Goal: Task Accomplishment & Management: Complete application form

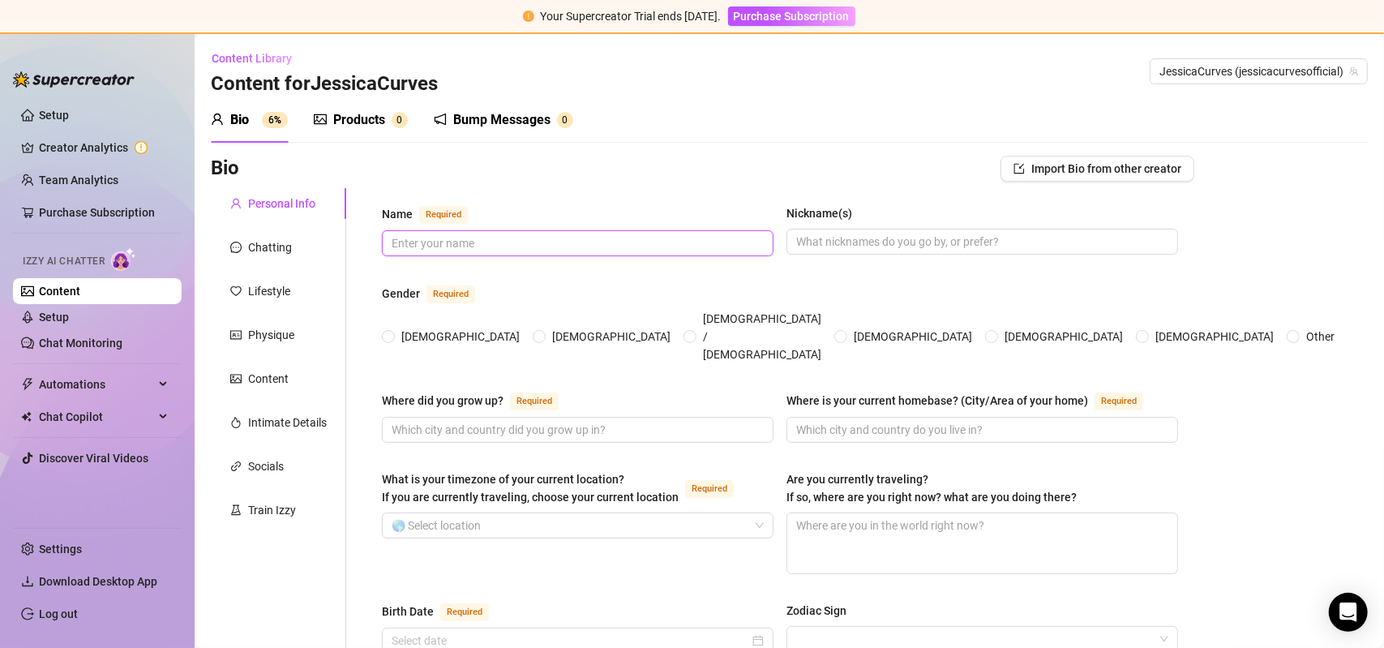
click at [505, 239] on input "Name Required" at bounding box center [576, 243] width 369 height 18
click at [505, 240] on input "Name Required" at bounding box center [576, 243] width 369 height 18
type input "[PERSON_NAME]"
click at [891, 243] on input "Nickname(s)" at bounding box center [980, 242] width 369 height 18
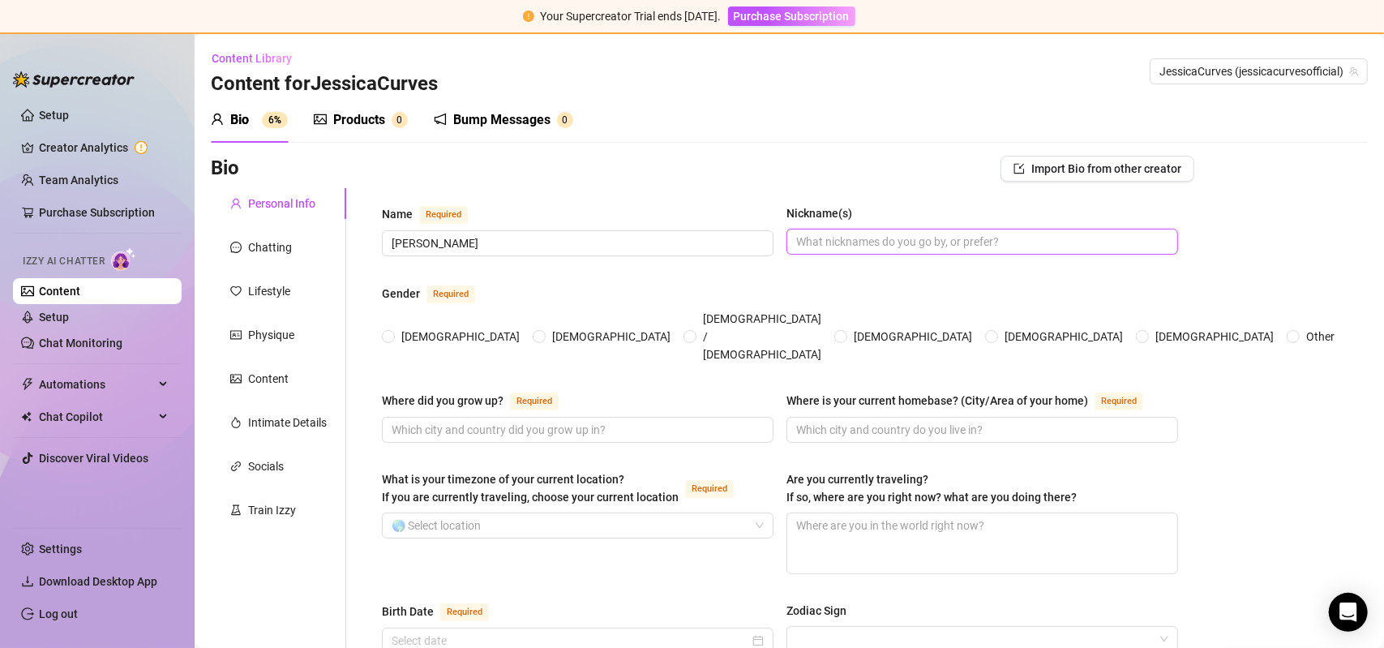
click at [891, 243] on input "Nickname(s)" at bounding box center [980, 242] width 369 height 18
type input "[PERSON_NAME]"
click at [383, 330] on span at bounding box center [388, 336] width 13 height 13
click at [386, 332] on input "[DEMOGRAPHIC_DATA]" at bounding box center [389, 337] width 6 height 11
radio input "true"
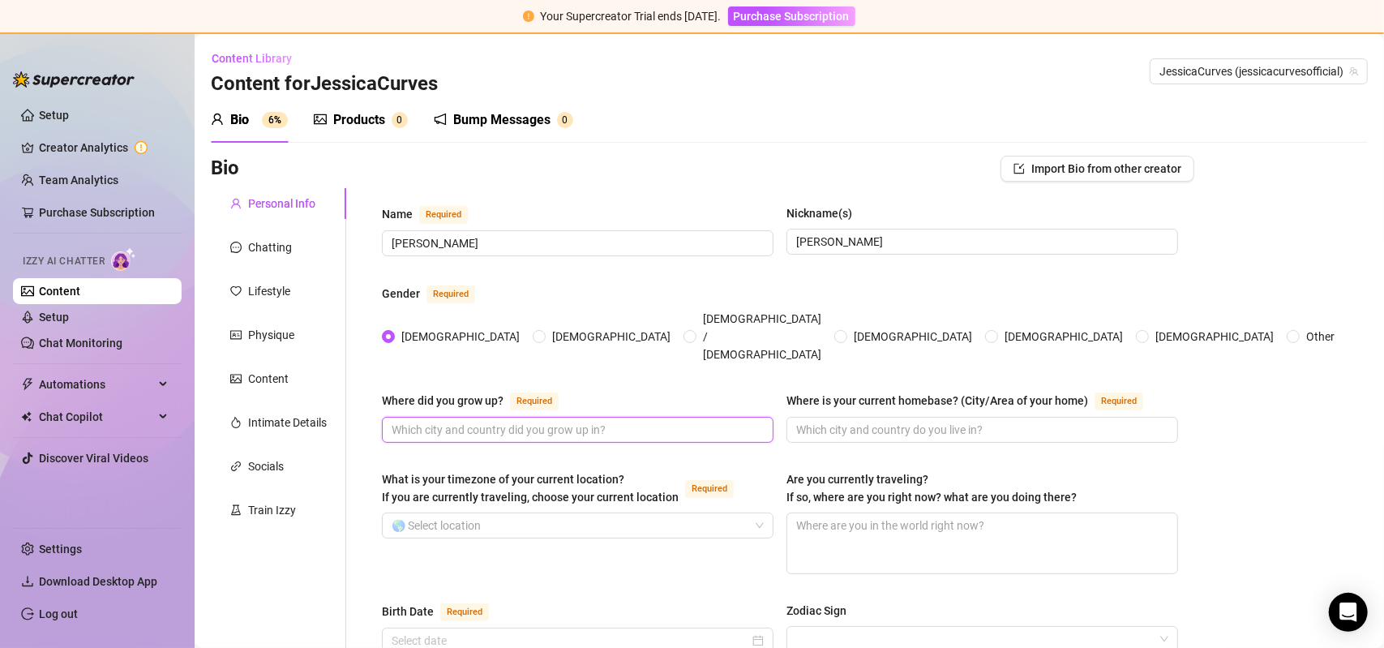
click at [446, 421] on input "Where did you grow up? Required" at bounding box center [576, 430] width 369 height 18
click at [487, 421] on input "Where did you grow up? Required" at bounding box center [576, 430] width 369 height 18
type input "[GEOGRAPHIC_DATA]"
click at [651, 513] on input "What is your timezone of your current location? If you are currently traveling,…" at bounding box center [571, 525] width 358 height 24
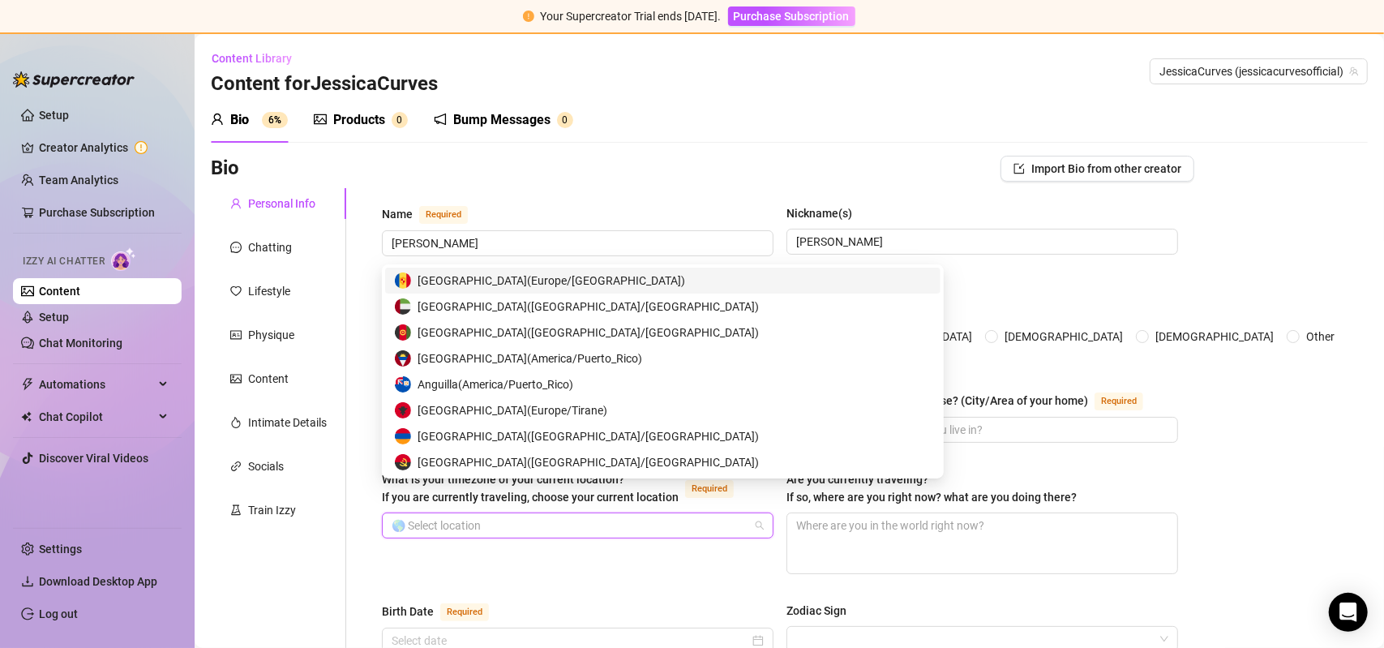
type input "[GEOGRAPHIC_DATA]"
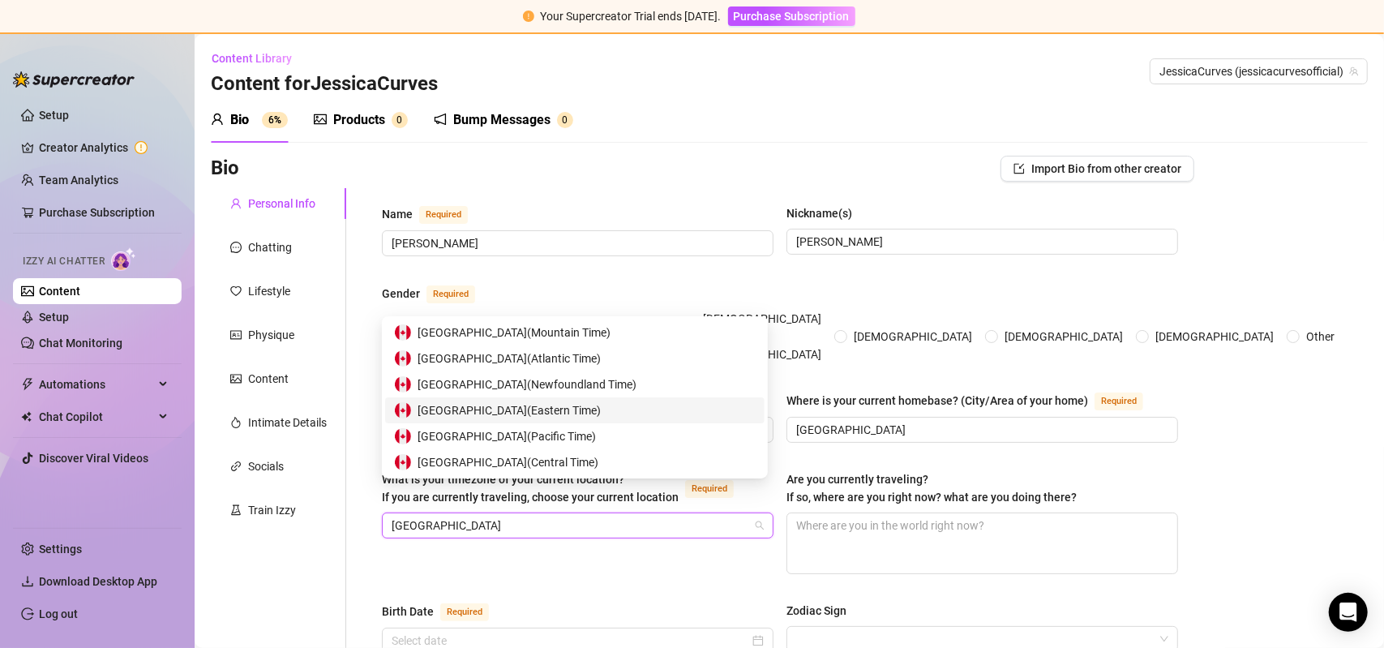
click at [521, 409] on span "Canada ( Eastern Time )" at bounding box center [509, 410] width 183 height 18
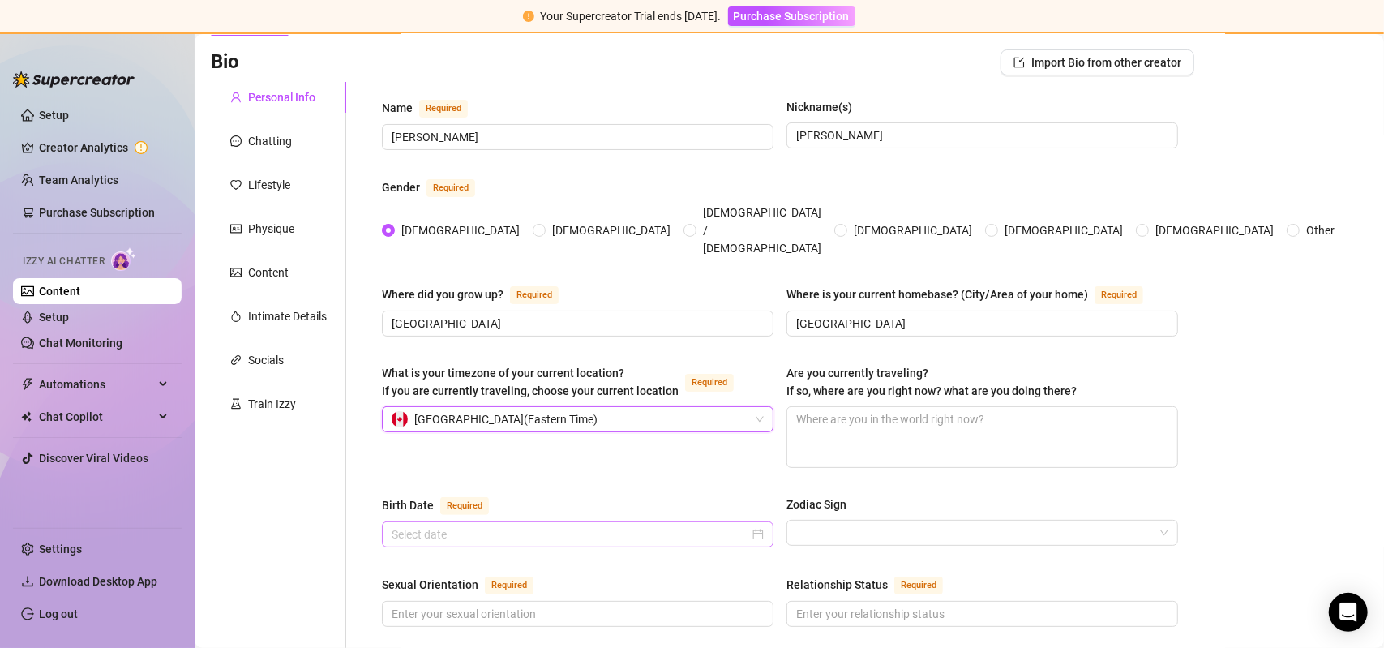
scroll to position [110, 0]
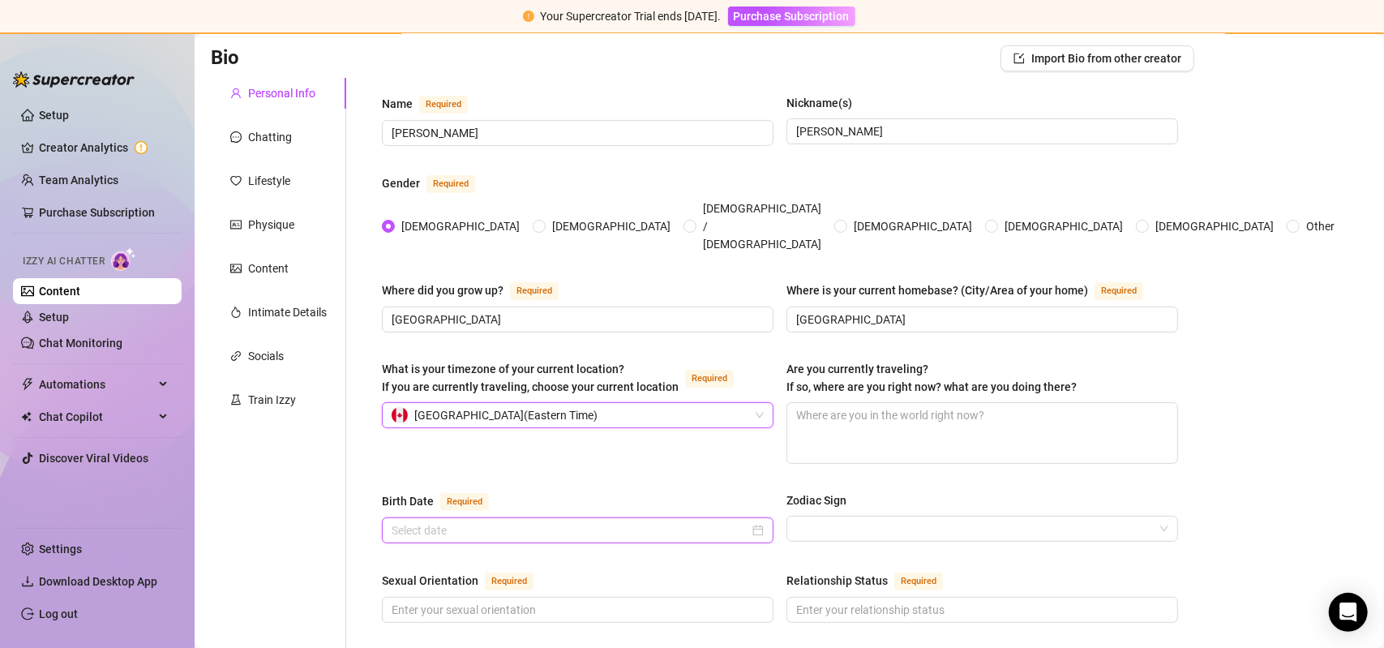
click at [473, 521] on input "Birth Date Required" at bounding box center [571, 530] width 358 height 18
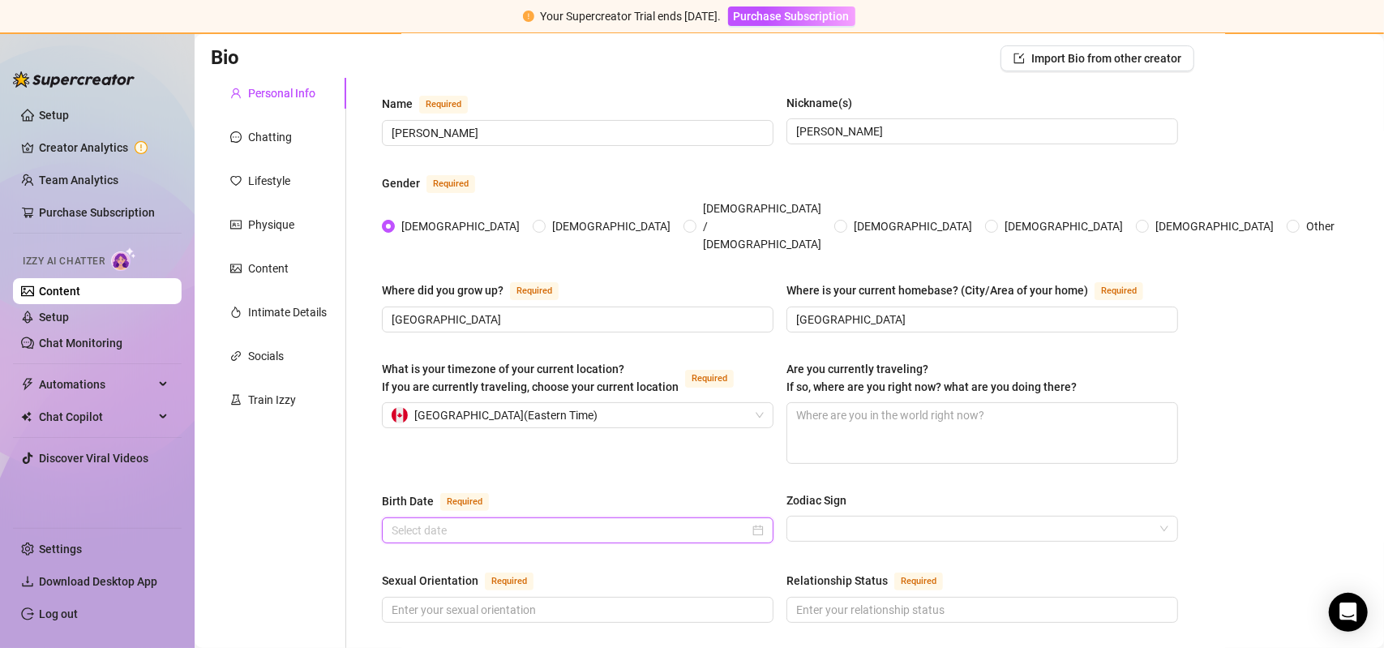
click at [438, 521] on input "Birth Date Required" at bounding box center [571, 530] width 358 height 18
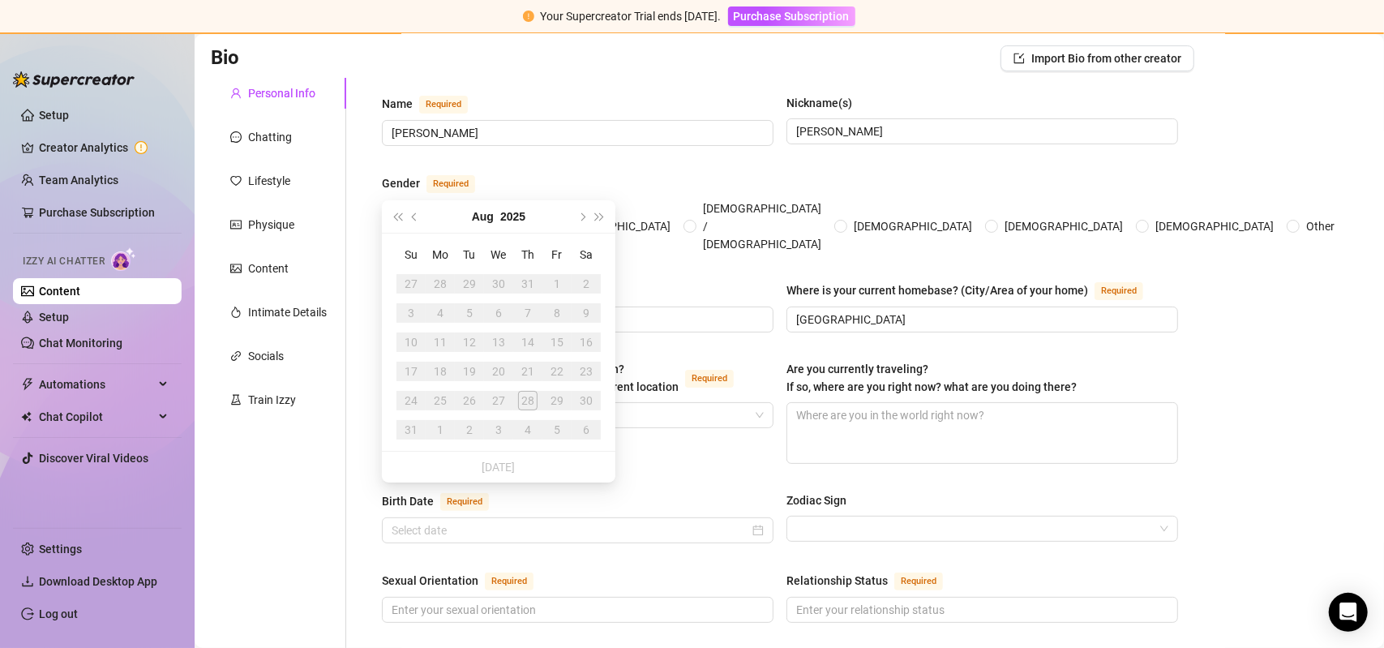
click at [475, 217] on button "Aug" at bounding box center [483, 216] width 22 height 32
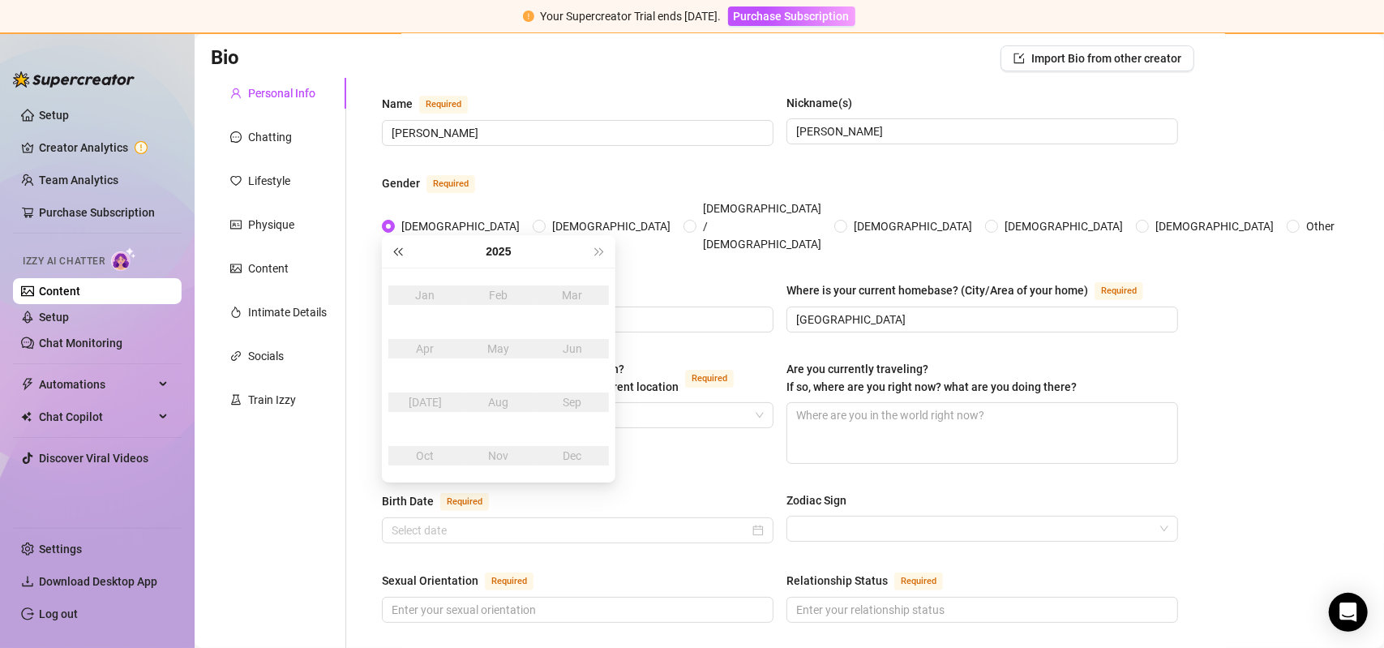
click at [397, 254] on span "Last year (Control + left)" at bounding box center [397, 251] width 8 height 8
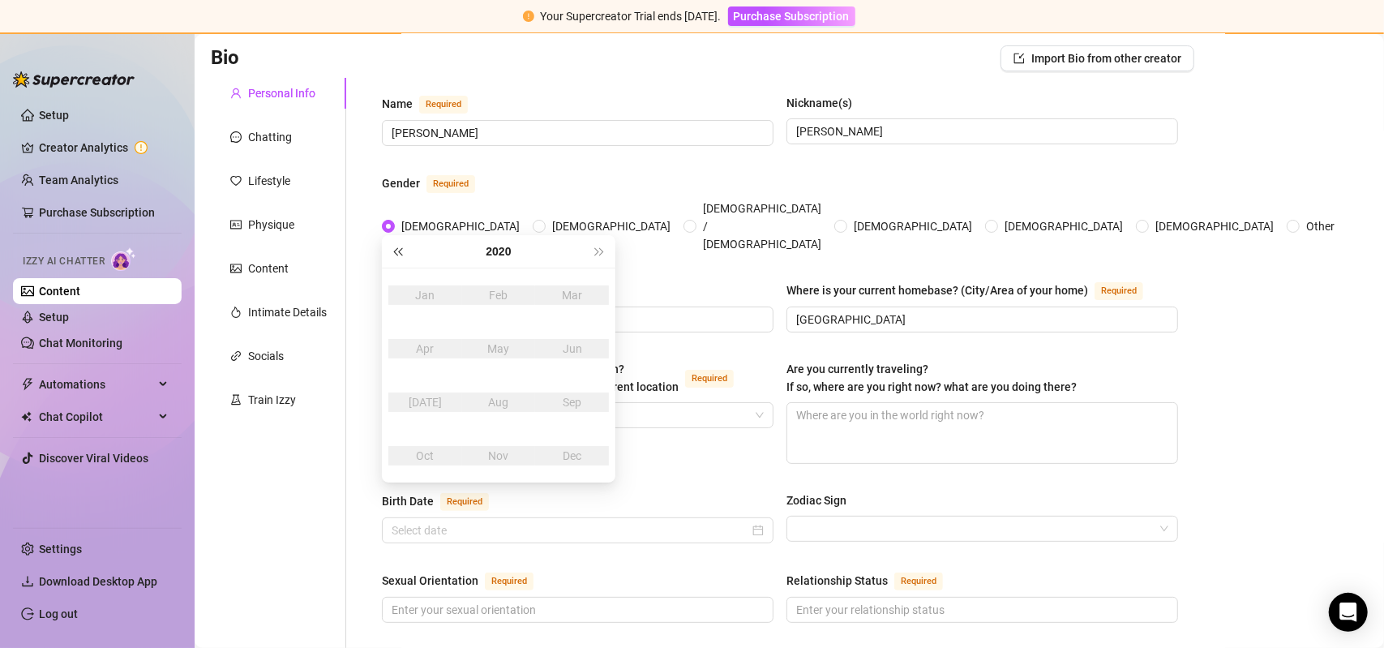
click at [397, 254] on span "Last year (Control + left)" at bounding box center [397, 251] width 8 height 8
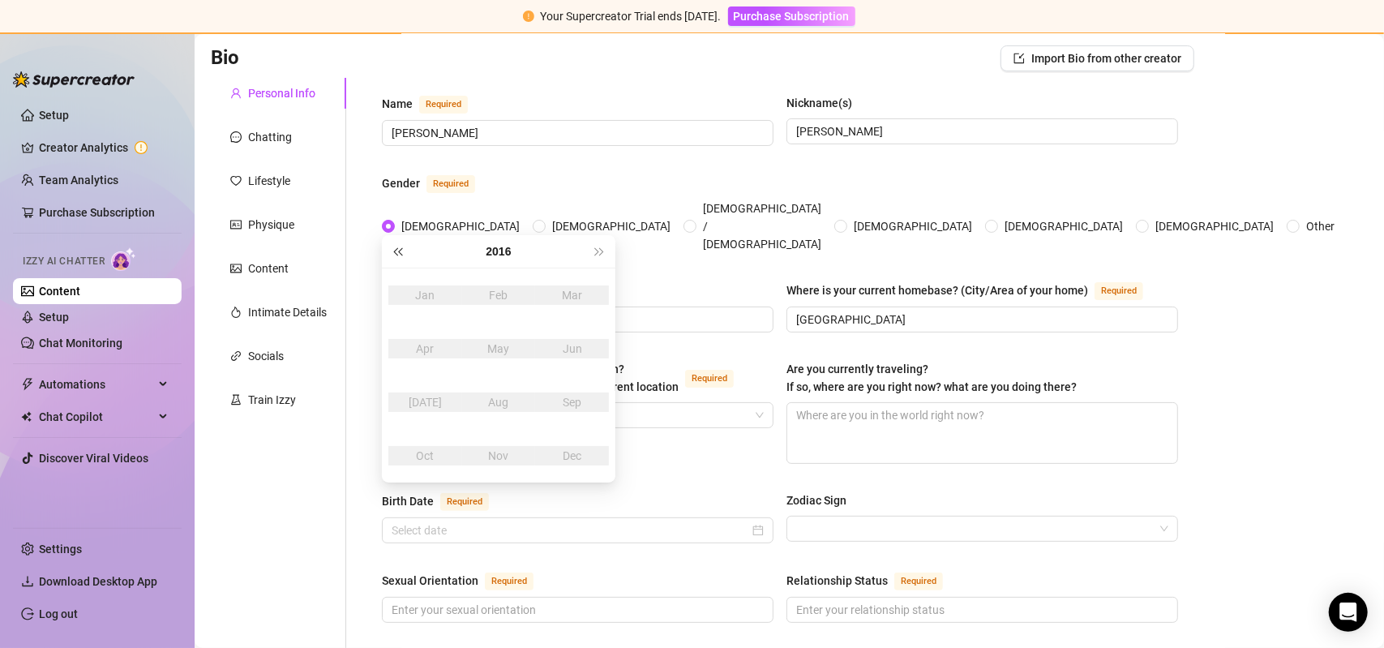
click at [397, 254] on span "Last year (Control + left)" at bounding box center [397, 251] width 8 height 8
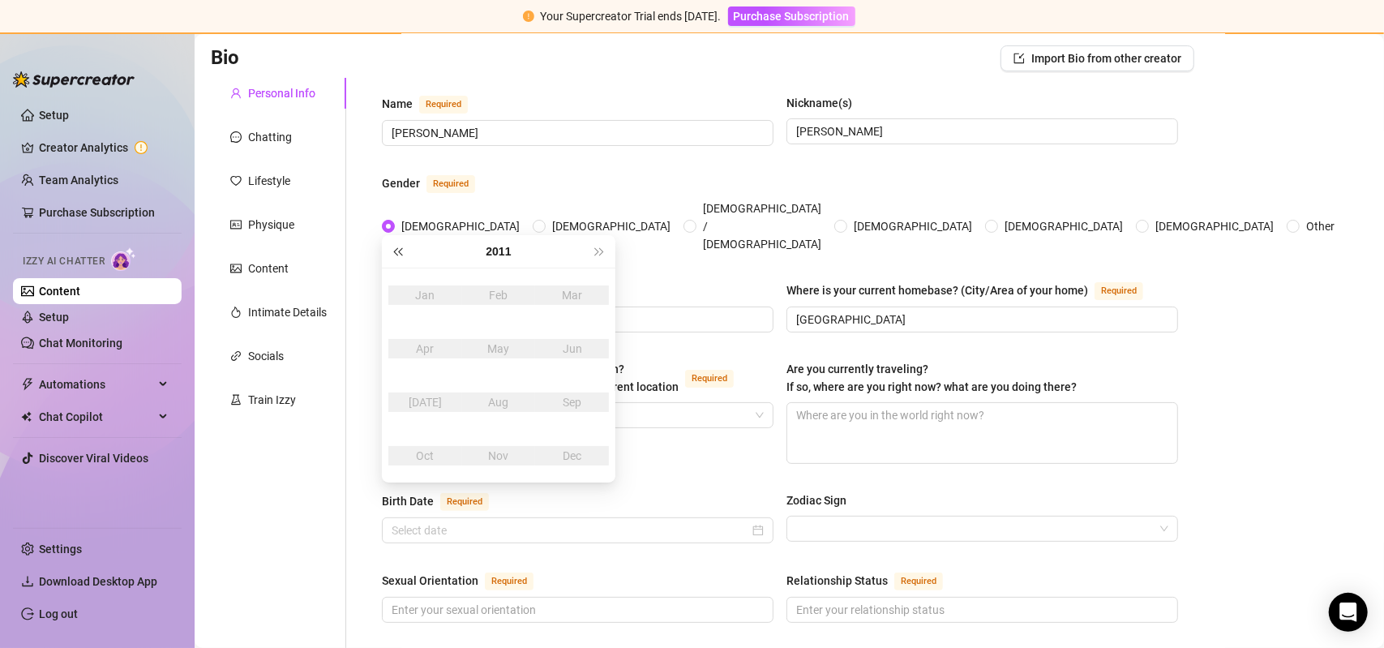
click at [397, 254] on span "Last year (Control + left)" at bounding box center [397, 251] width 8 height 8
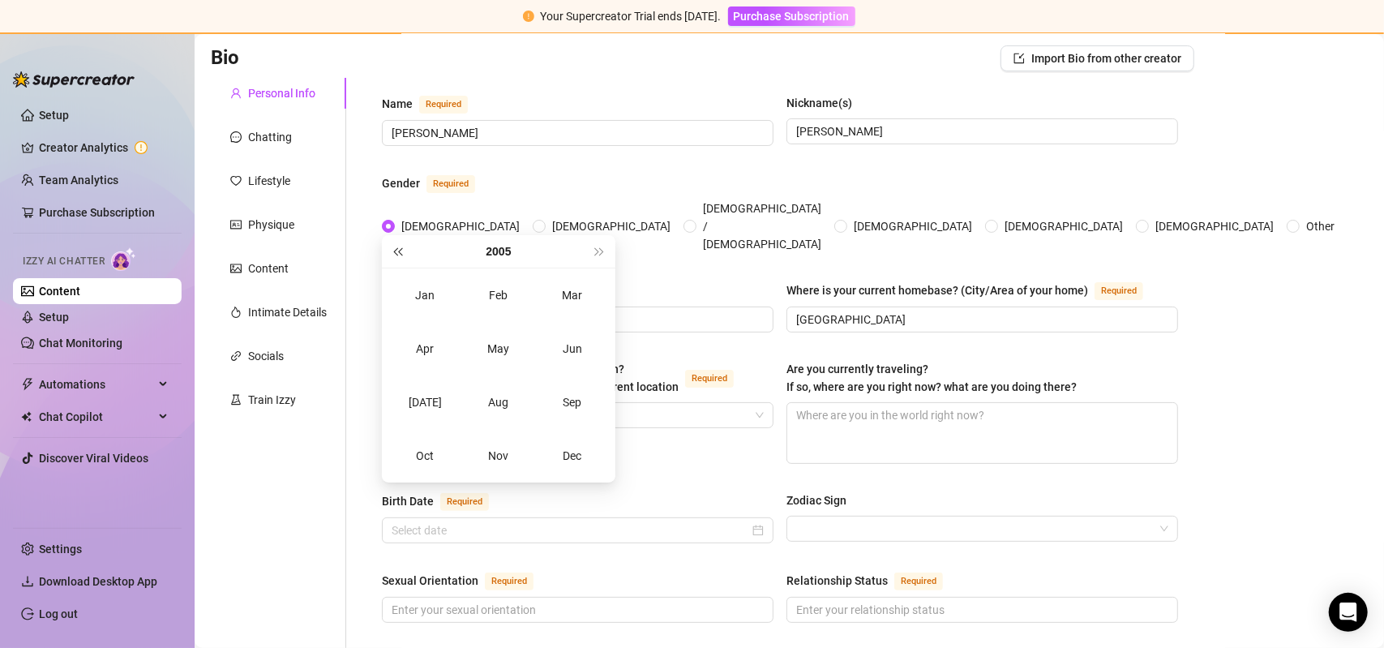
click at [397, 254] on span "Last year (Control + left)" at bounding box center [397, 251] width 8 height 8
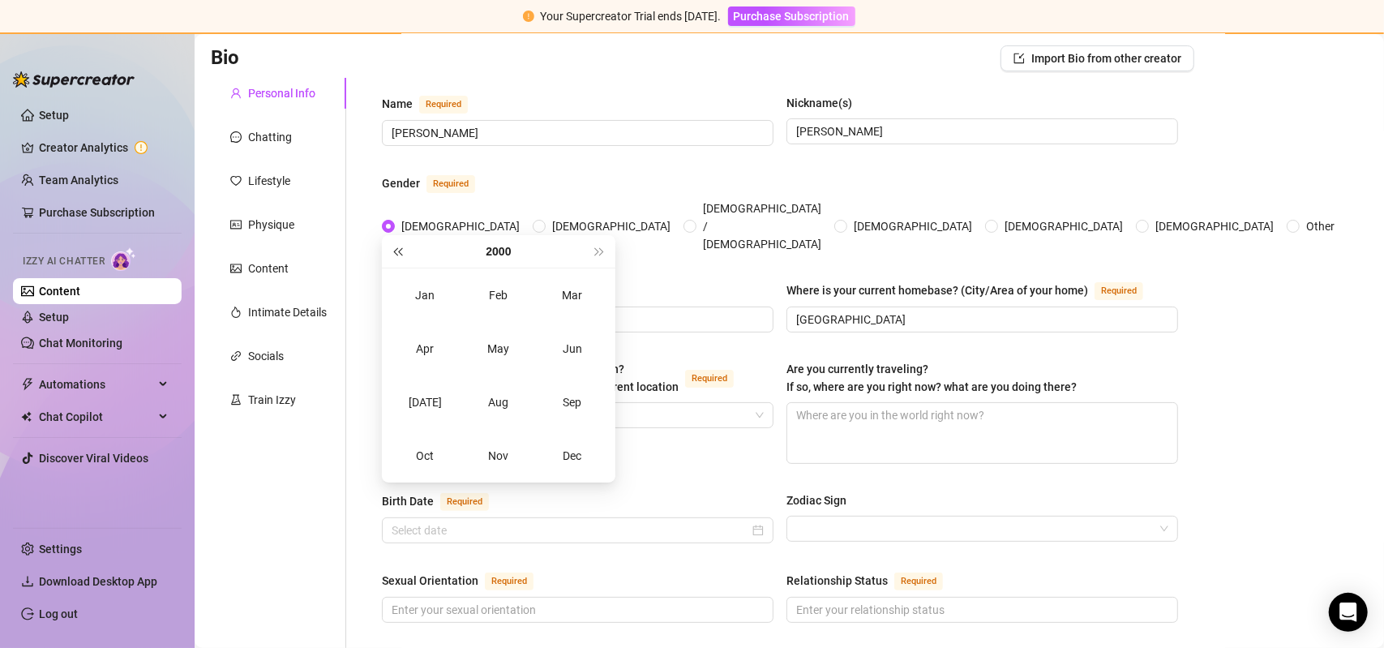
click at [397, 254] on span "Last year (Control + left)" at bounding box center [397, 251] width 8 height 8
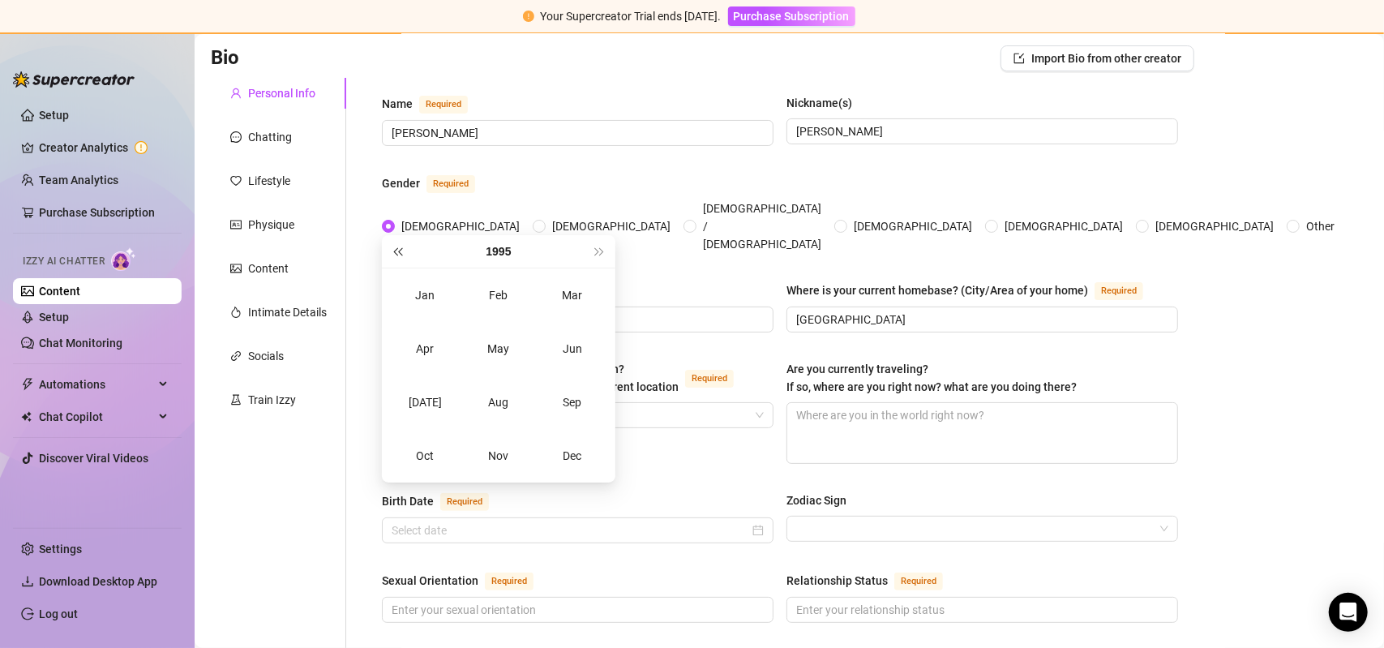
click at [397, 254] on span "Last year (Control + left)" at bounding box center [397, 251] width 8 height 8
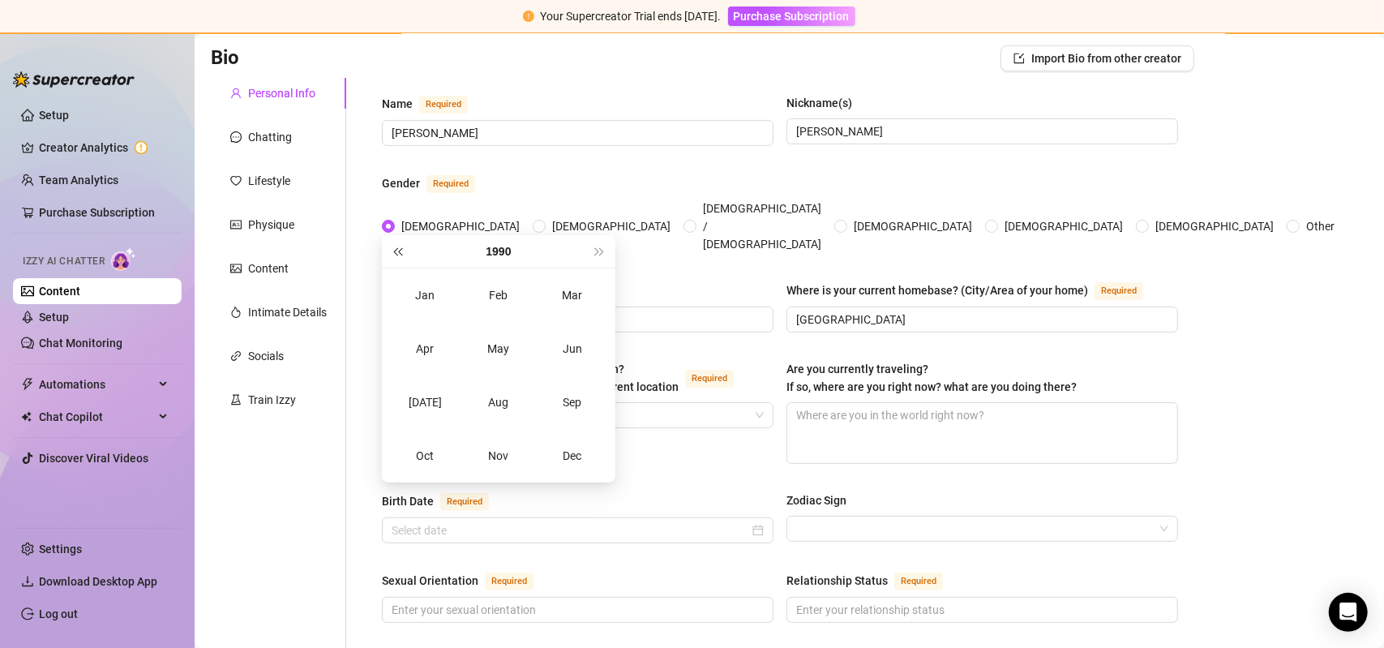
click at [397, 254] on span "Last year (Control + left)" at bounding box center [397, 251] width 8 height 8
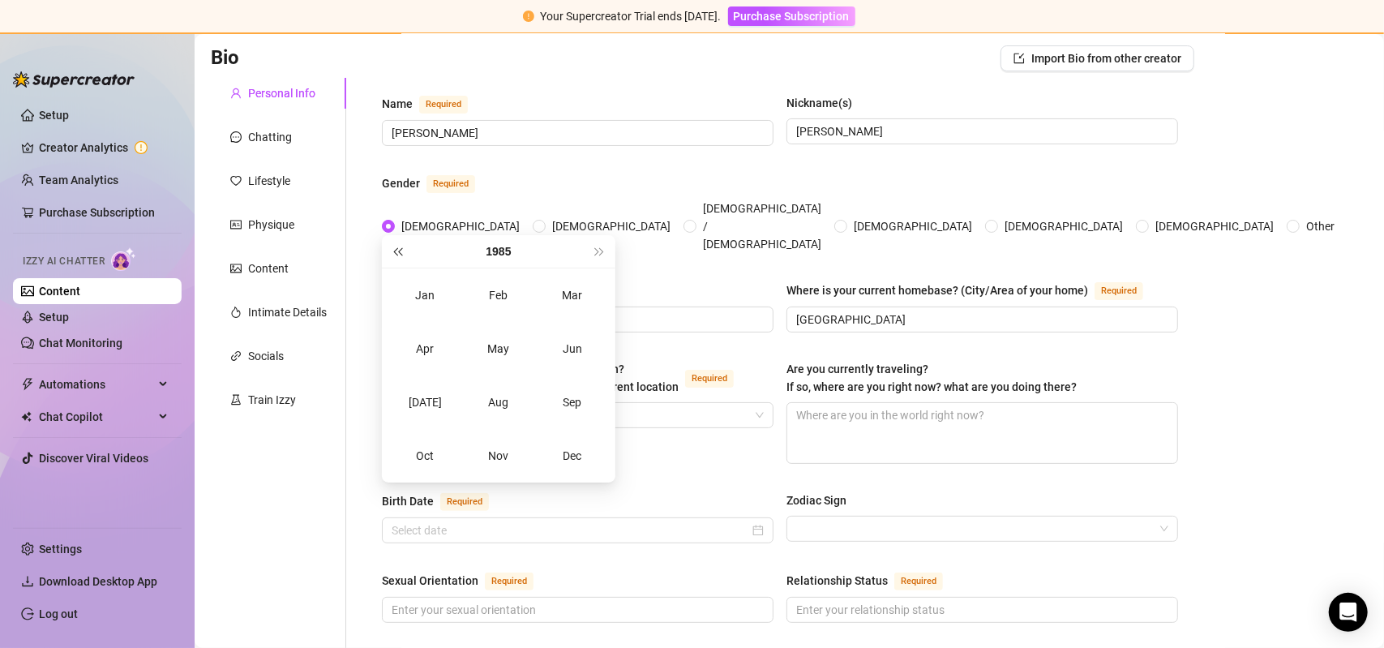
click at [397, 254] on span "Last year (Control + left)" at bounding box center [397, 251] width 8 height 8
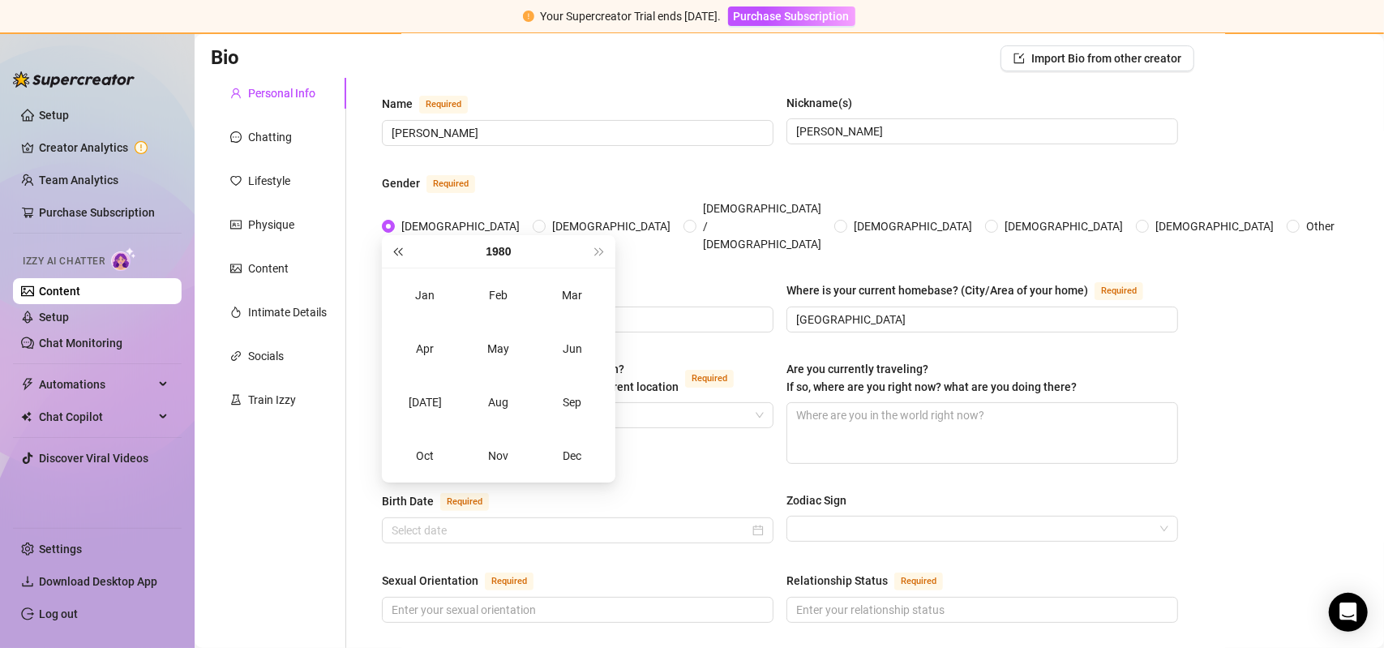
click at [397, 254] on span "Last year (Control + left)" at bounding box center [397, 251] width 8 height 8
click at [397, 255] on span "Last year (Control + left)" at bounding box center [397, 251] width 8 height 8
click at [397, 256] on button "Last year (Control + left)" at bounding box center [397, 251] width 18 height 32
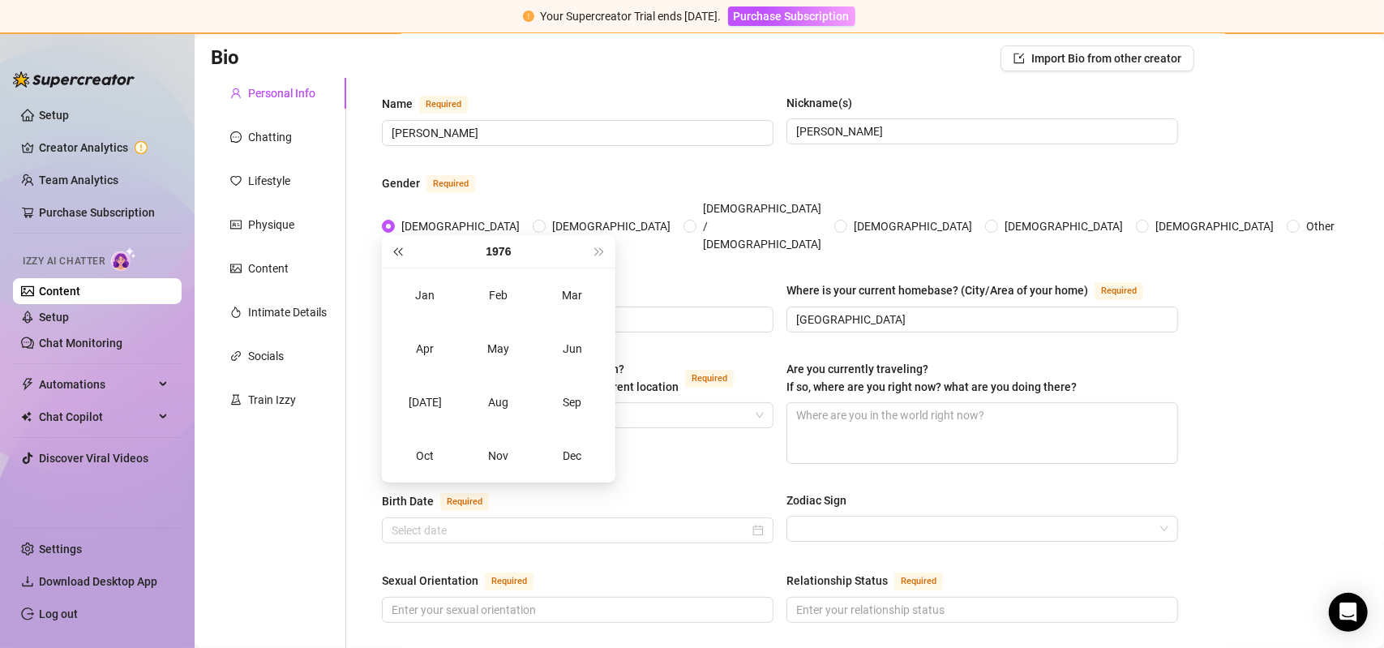
click at [397, 256] on button "Last year (Control + left)" at bounding box center [397, 251] width 18 height 32
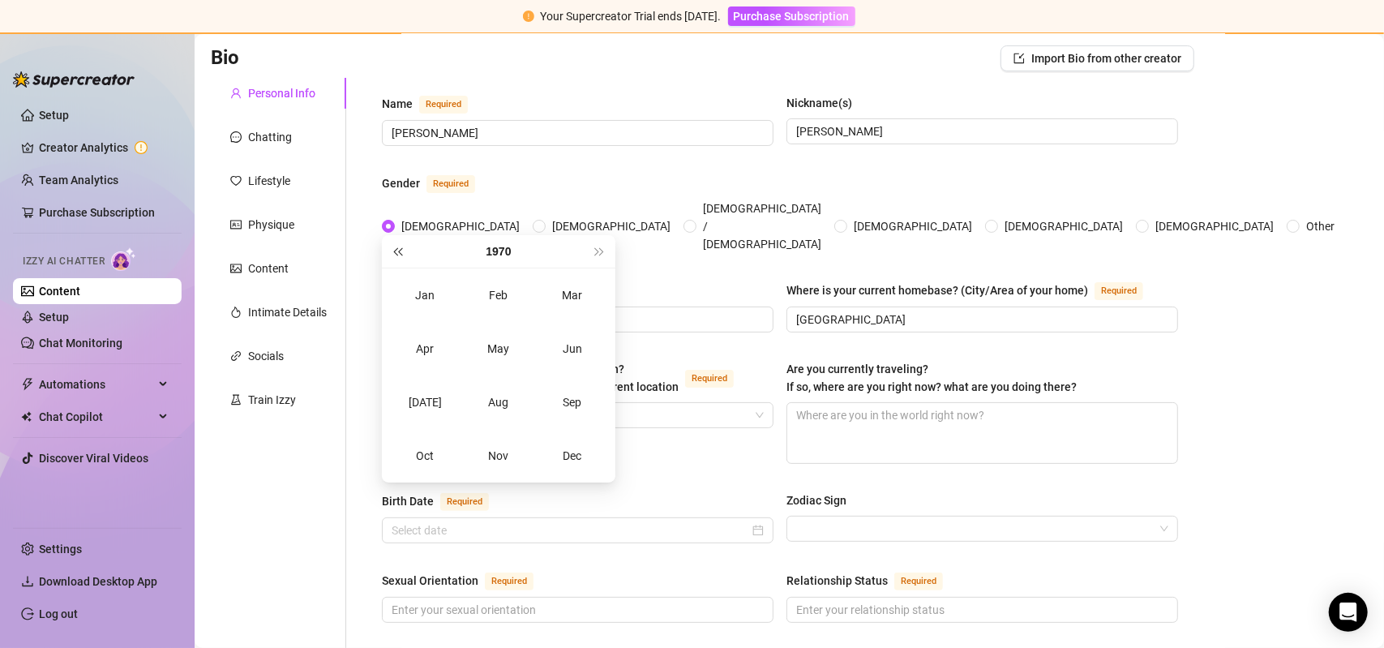
click at [397, 256] on button "Last year (Control + left)" at bounding box center [397, 251] width 18 height 32
click at [396, 257] on button "Last year (Control + left)" at bounding box center [397, 251] width 18 height 32
click at [578, 452] on div "Dec" at bounding box center [572, 455] width 49 height 19
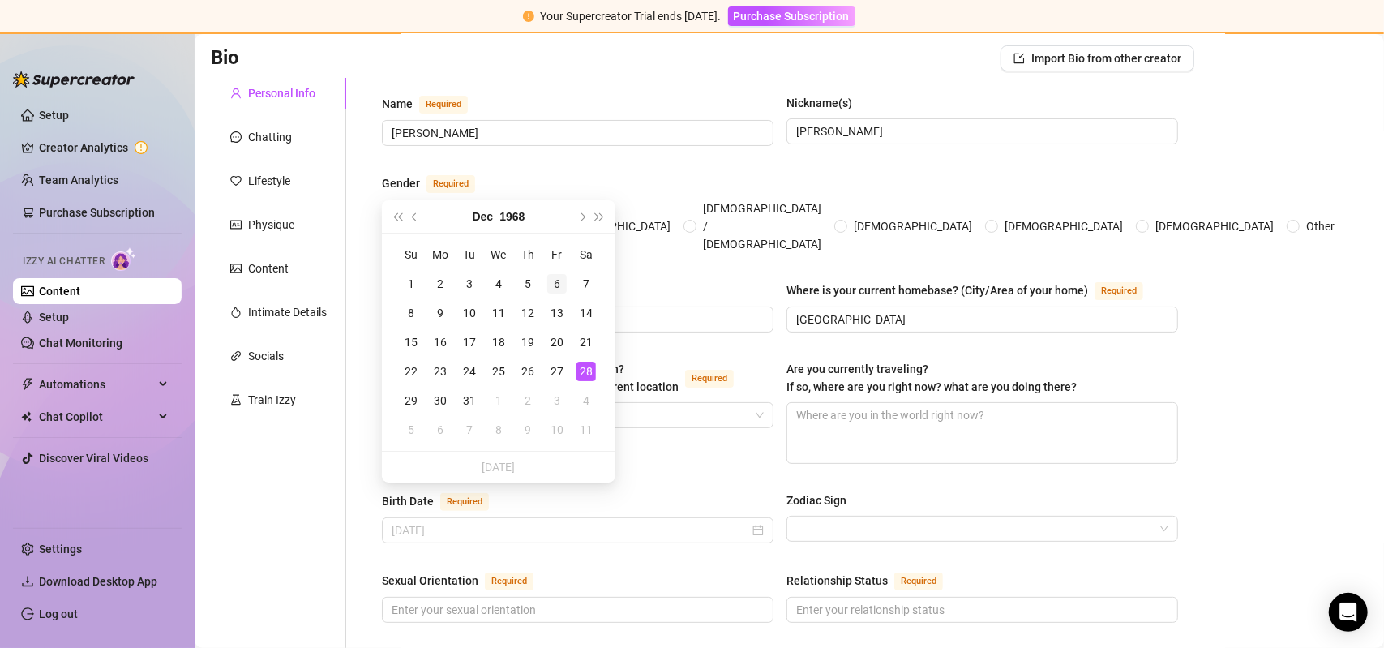
type input "[DATE]"
click at [560, 283] on div "6" at bounding box center [556, 283] width 19 height 19
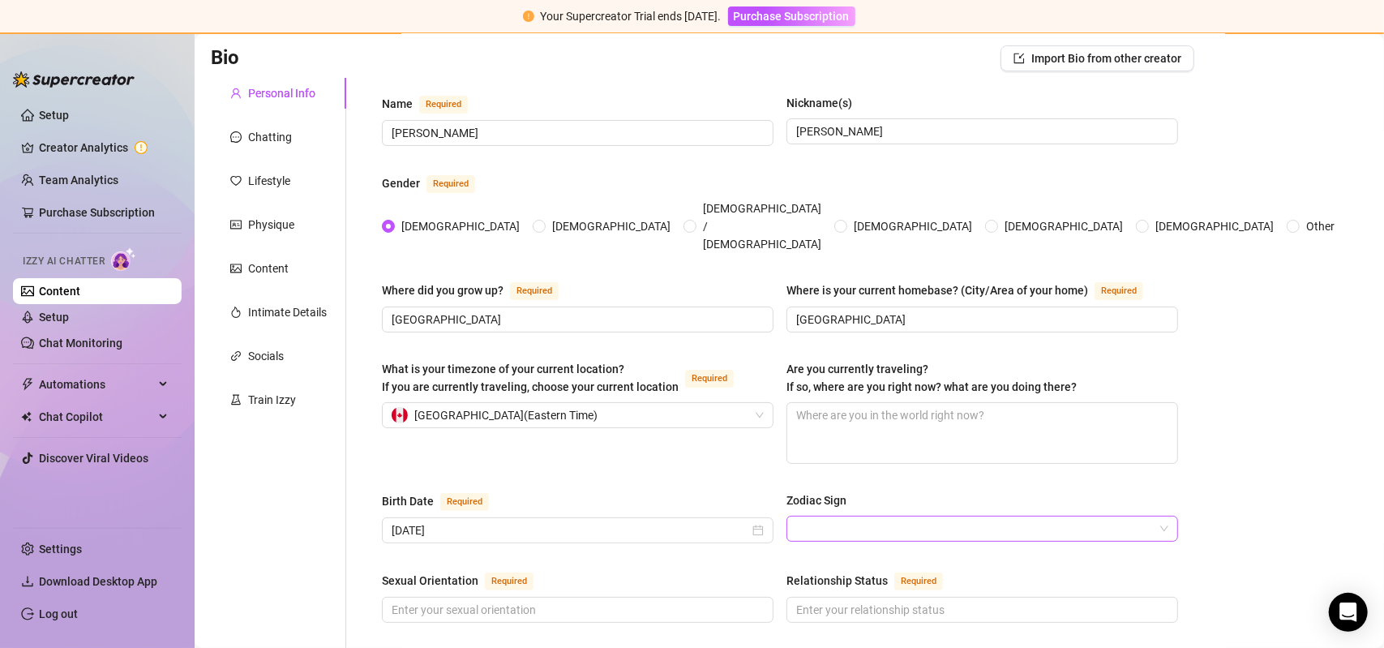
click at [957, 517] on input "Zodiac Sign" at bounding box center [975, 529] width 358 height 24
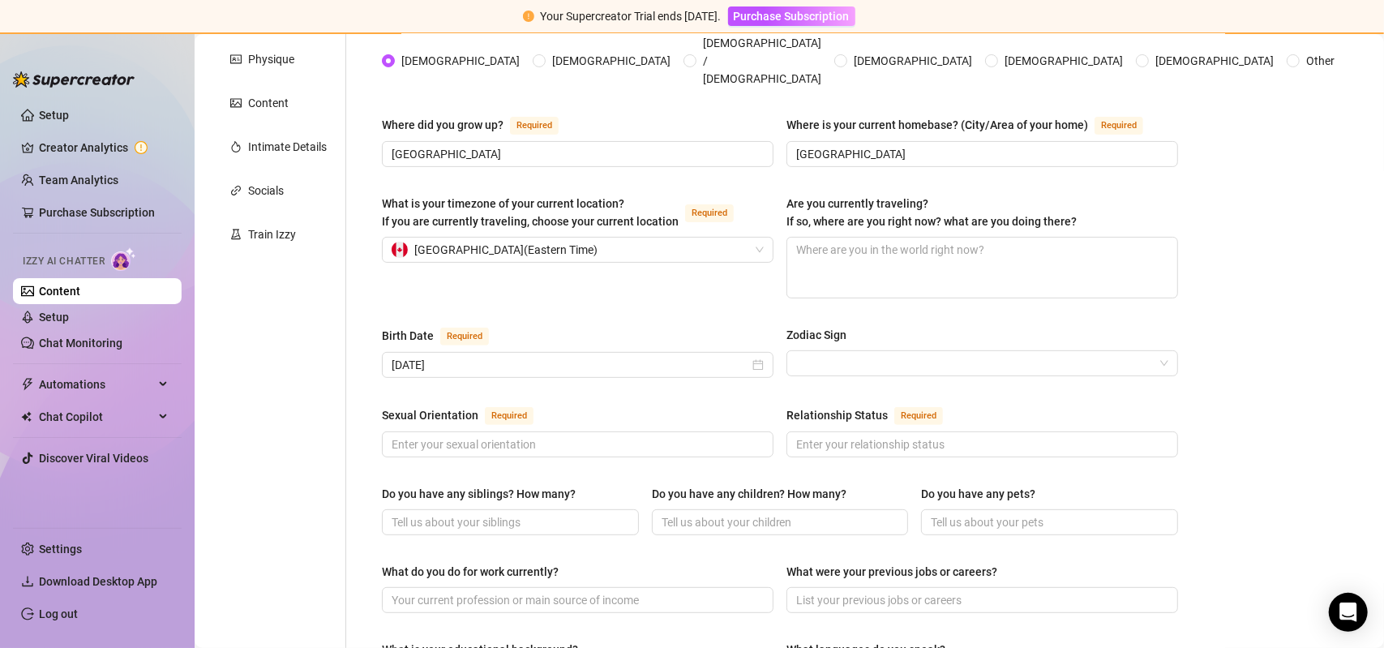
scroll to position [278, 0]
click at [680, 433] on input "Sexual Orientation Required" at bounding box center [576, 442] width 369 height 18
click at [678, 433] on input "Sexual Orientation Required" at bounding box center [576, 442] width 369 height 18
click at [753, 357] on icon "close-circle" at bounding box center [758, 362] width 11 height 11
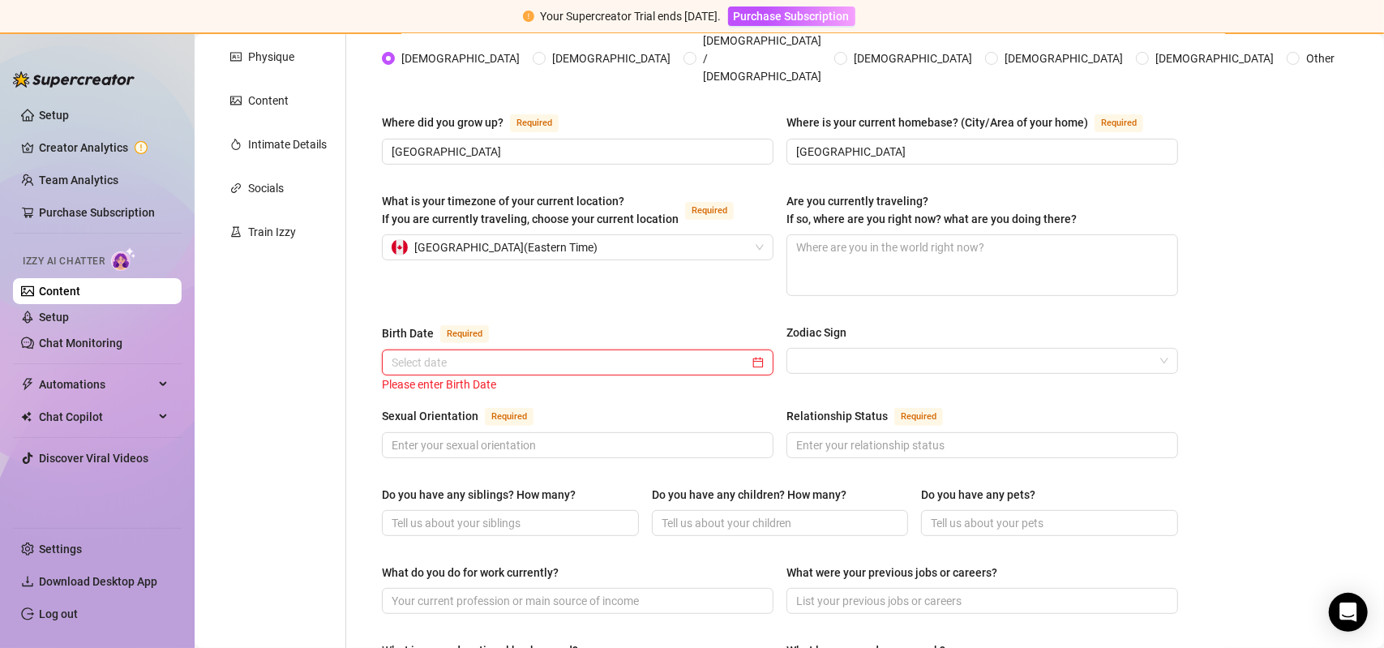
click at [689, 354] on input "Birth Date Required" at bounding box center [571, 363] width 358 height 18
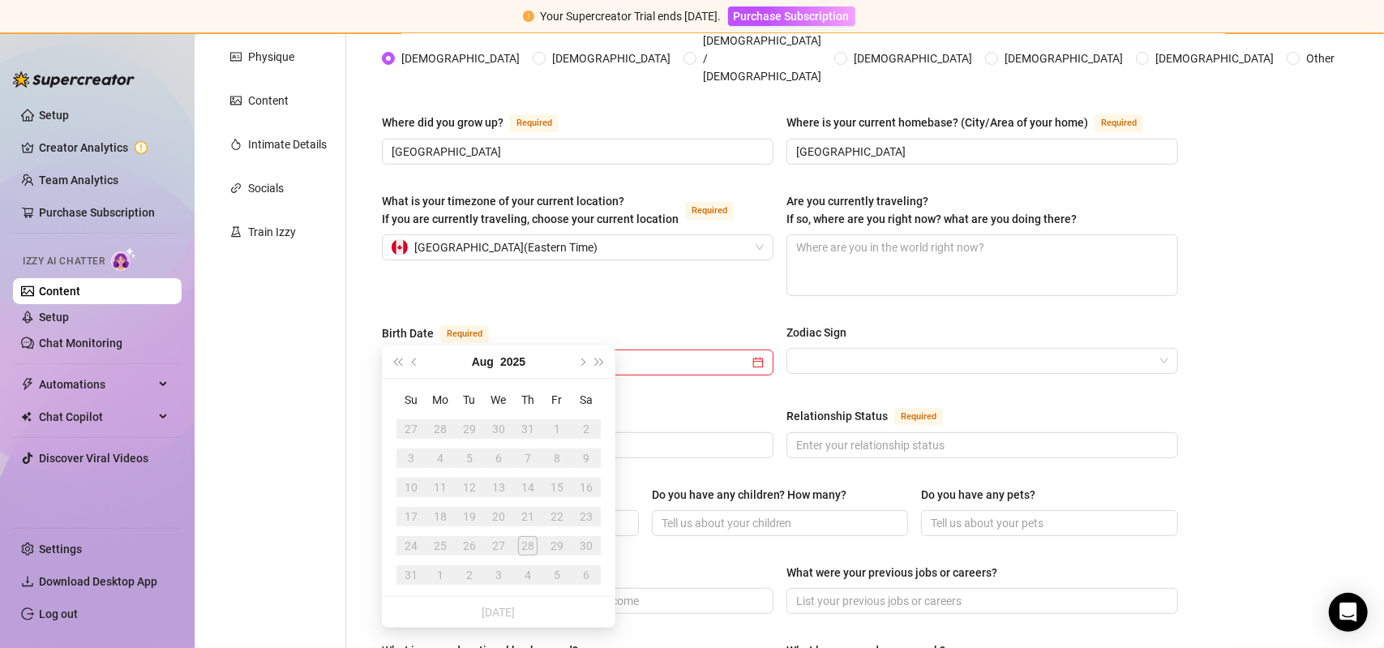
click at [498, 358] on div "[DATE]" at bounding box center [499, 361] width 148 height 32
click at [508, 359] on button "2025" at bounding box center [512, 361] width 25 height 32
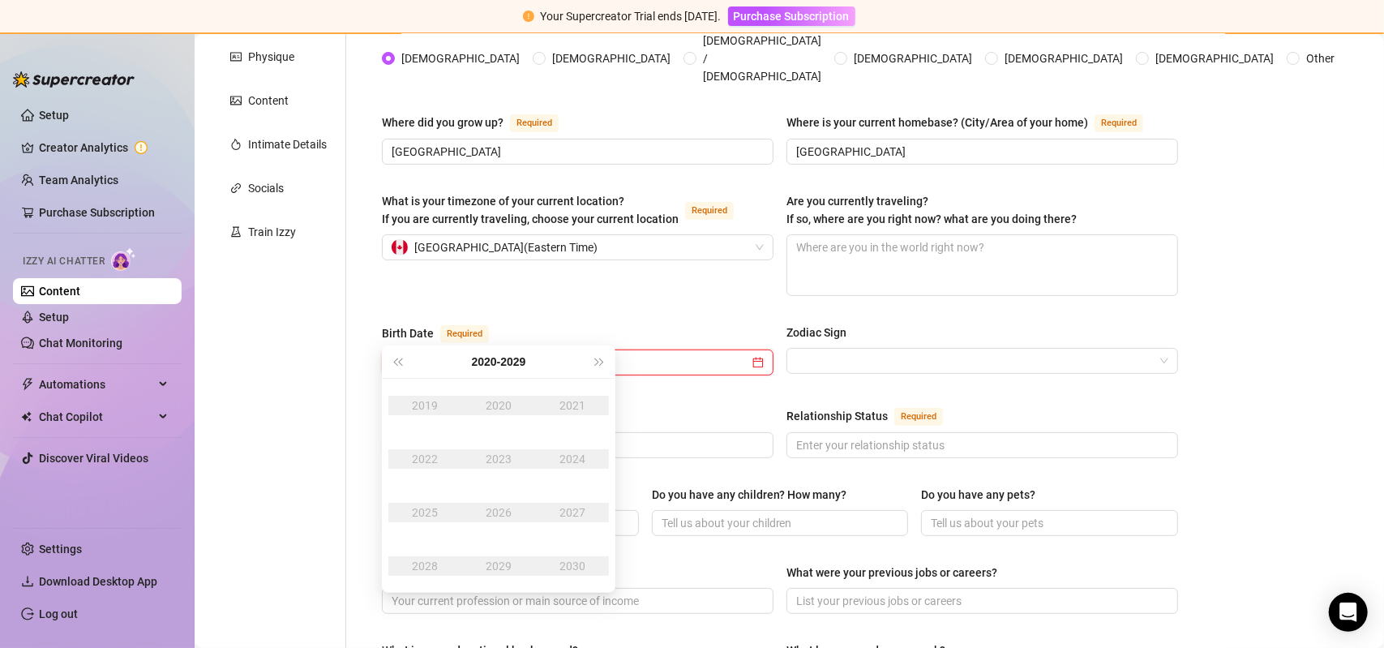
click at [483, 354] on input "Birth Date Required" at bounding box center [571, 363] width 358 height 18
click at [397, 362] on span "Last year (Control + left)" at bounding box center [397, 362] width 8 height 8
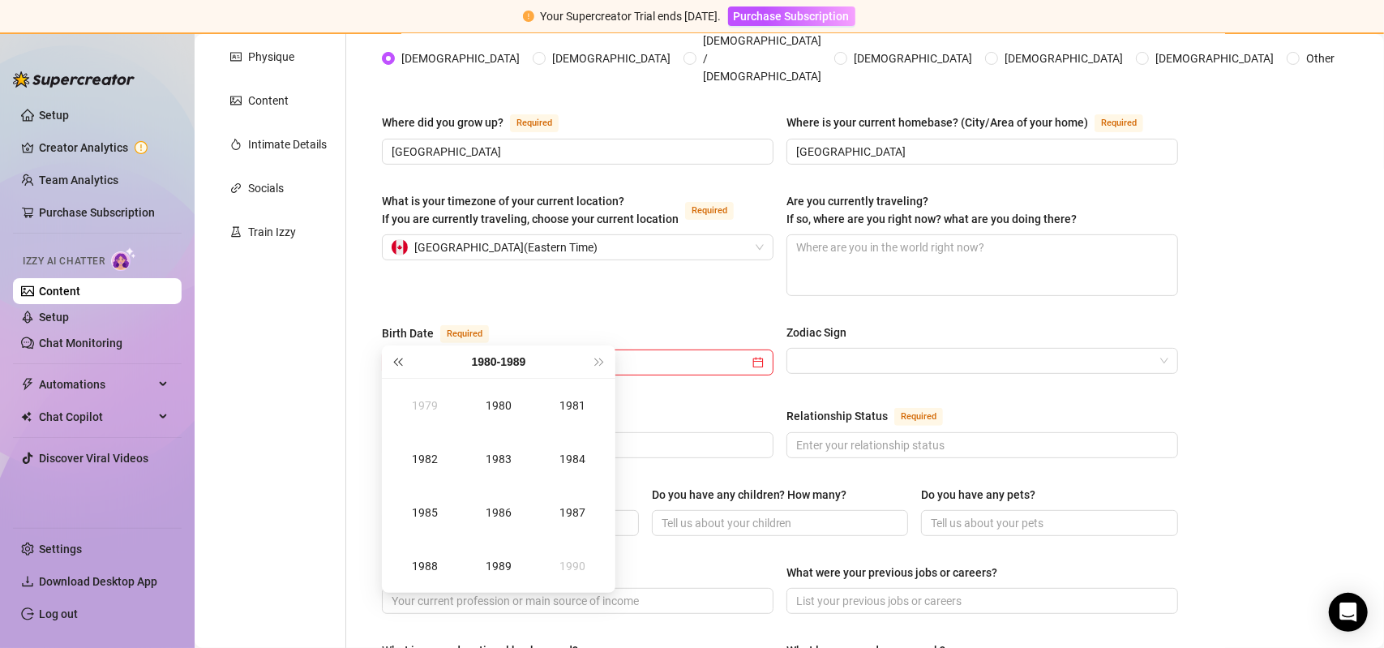
click at [397, 362] on span "Last year (Control + left)" at bounding box center [397, 362] width 8 height 8
click at [592, 359] on button "Next year (Control + right)" at bounding box center [600, 361] width 18 height 32
click at [504, 563] on div "1969" at bounding box center [498, 565] width 49 height 19
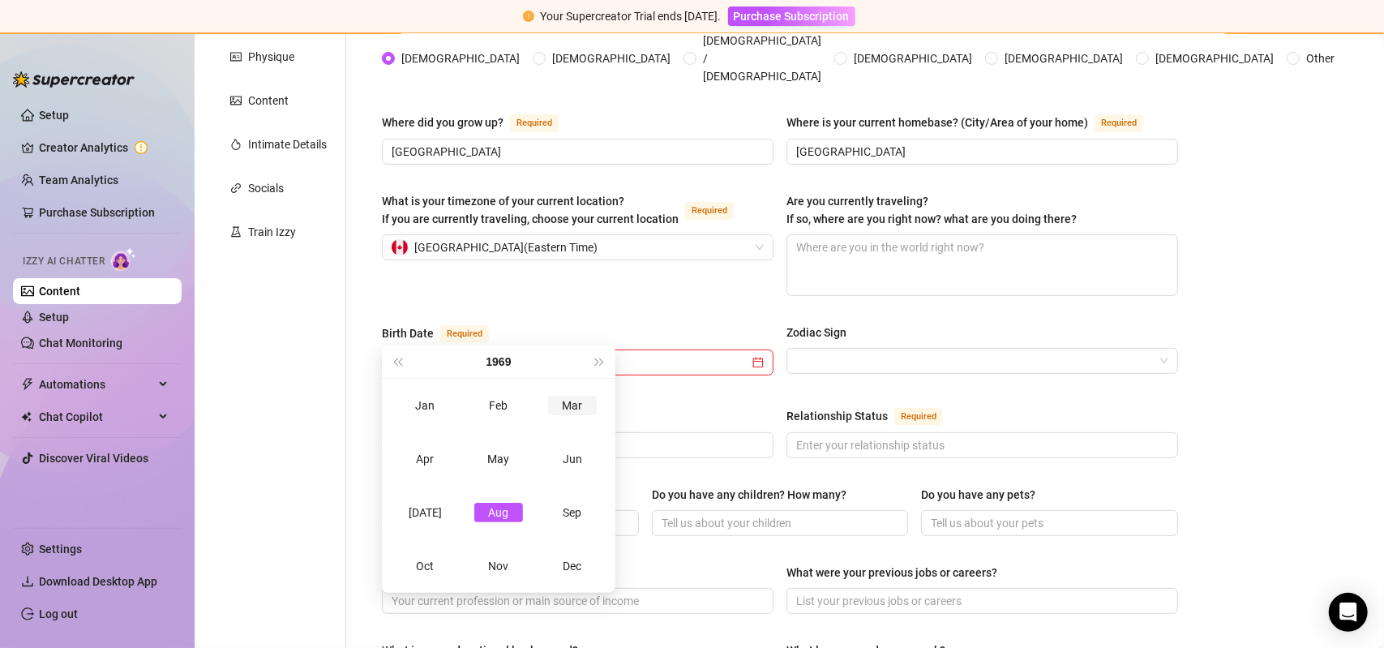
click at [571, 403] on div "Mar" at bounding box center [572, 405] width 49 height 19
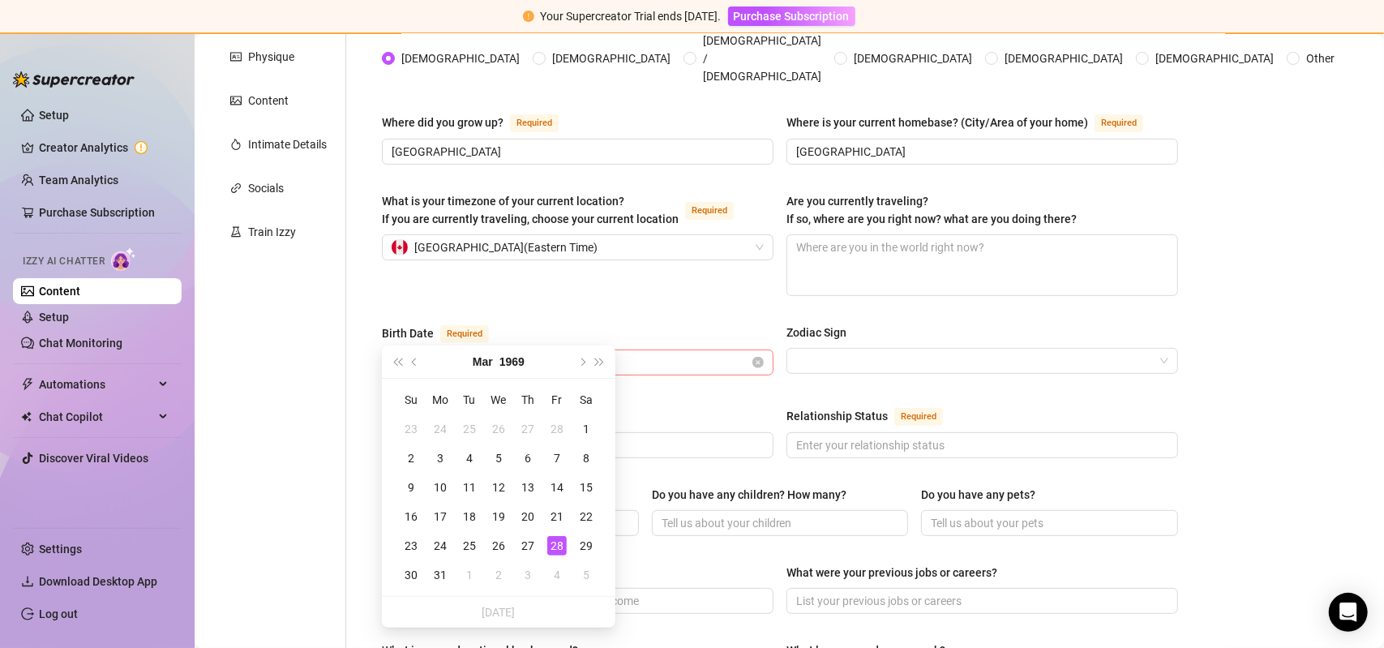
type input "[DATE]"
click at [753, 357] on icon "close-circle" at bounding box center [758, 362] width 11 height 11
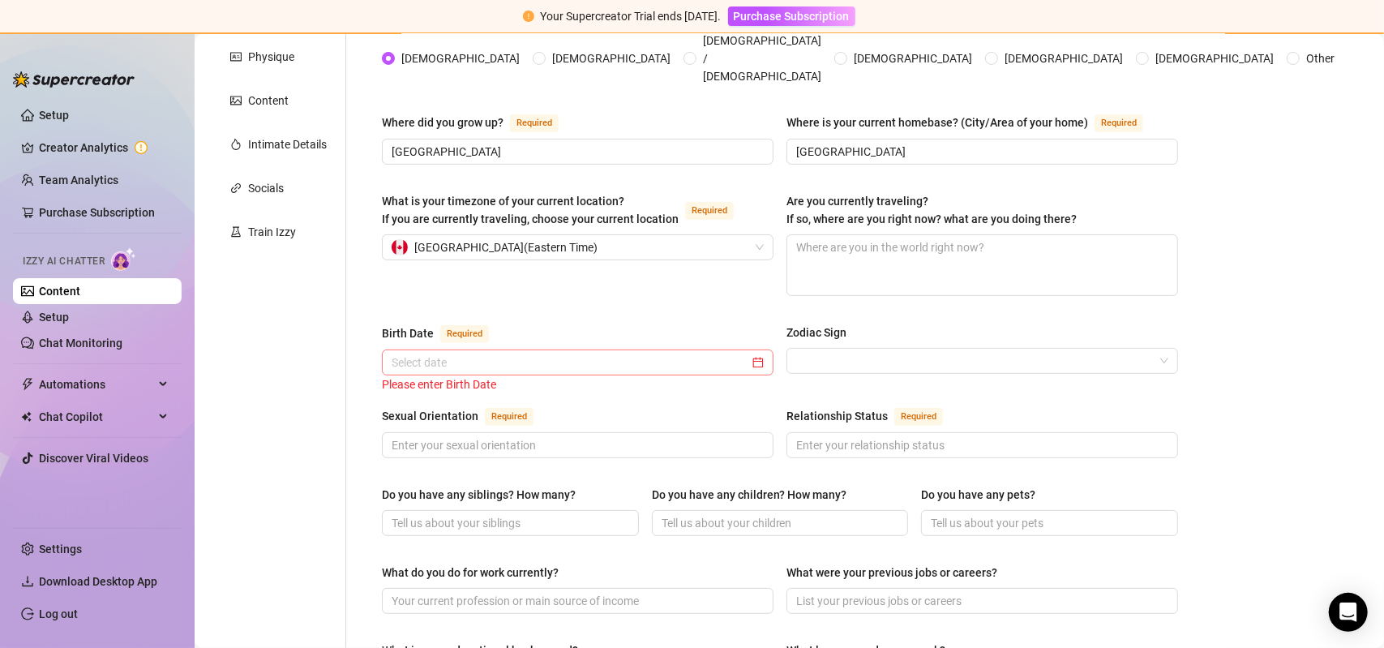
click at [753, 354] on div at bounding box center [578, 363] width 372 height 18
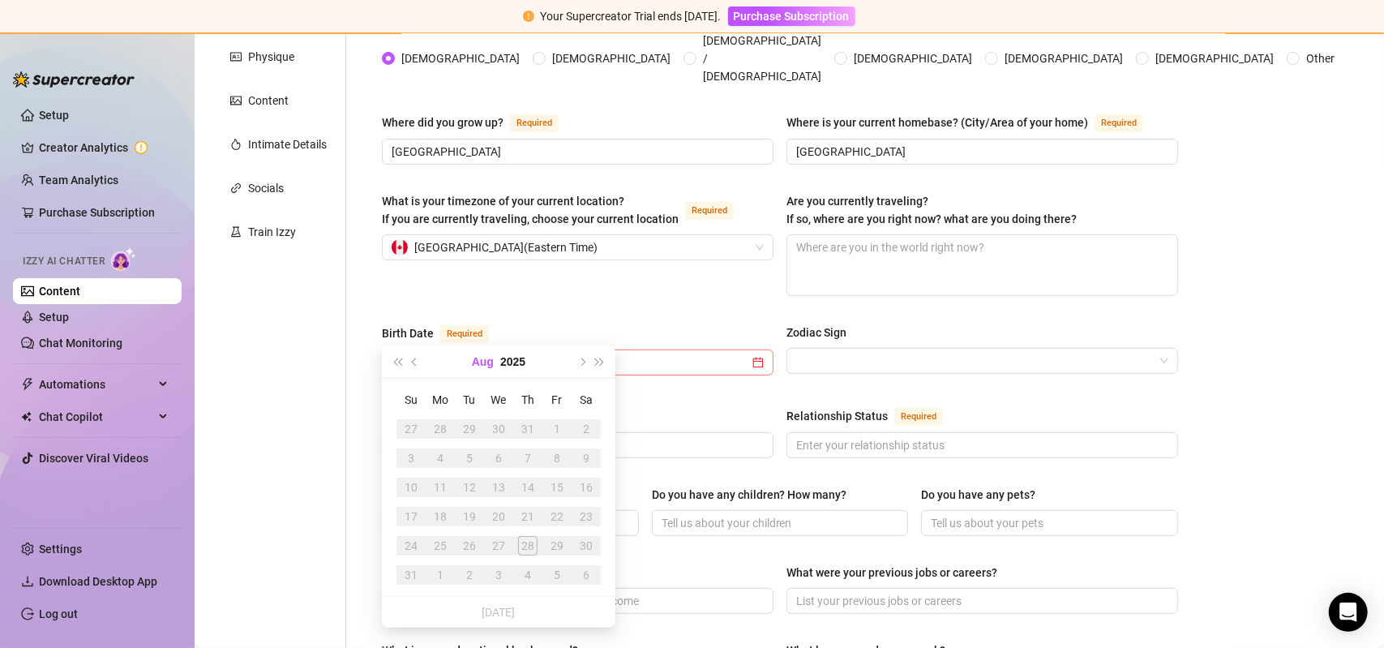
click at [480, 365] on button "Aug" at bounding box center [483, 361] width 22 height 32
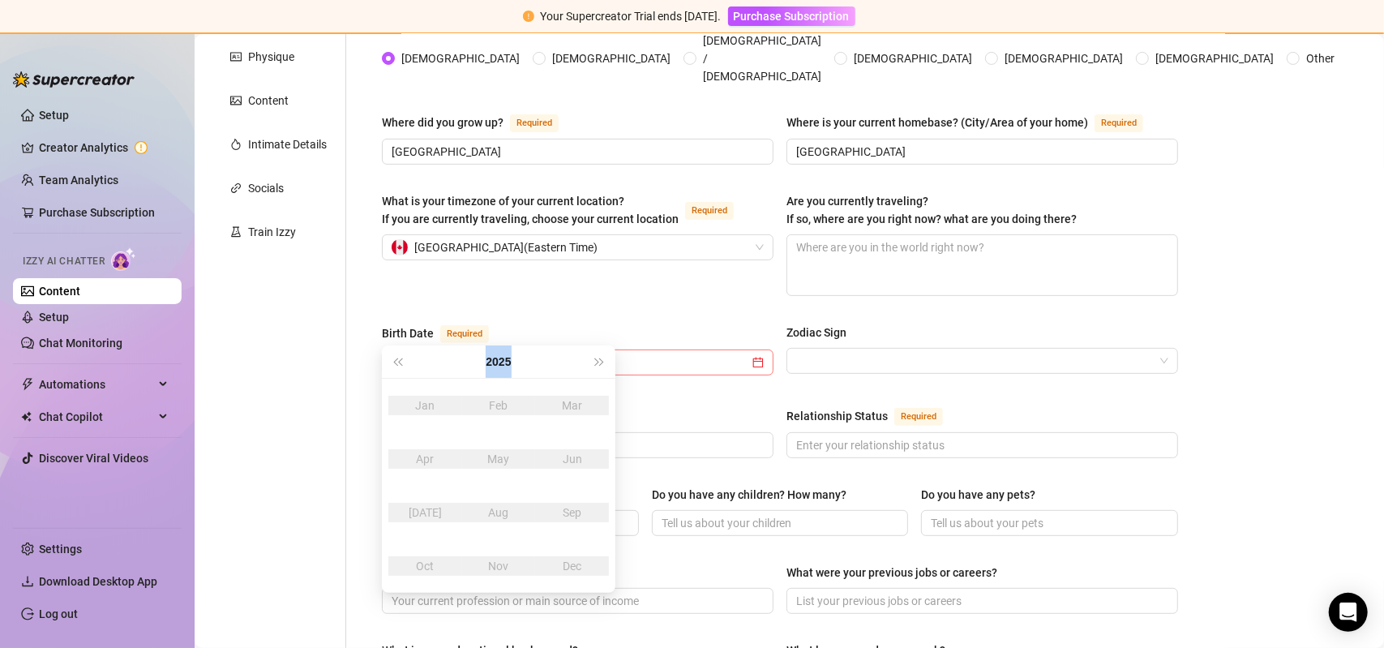
click at [480, 365] on div "2025" at bounding box center [498, 361] width 184 height 32
click at [394, 356] on button "Last year (Control + left)" at bounding box center [397, 361] width 18 height 32
click at [498, 356] on button "2024" at bounding box center [498, 361] width 25 height 32
click at [400, 363] on span "Last year (Control + left)" at bounding box center [397, 362] width 8 height 8
click at [399, 362] on span "Last year (Control + left)" at bounding box center [397, 362] width 8 height 8
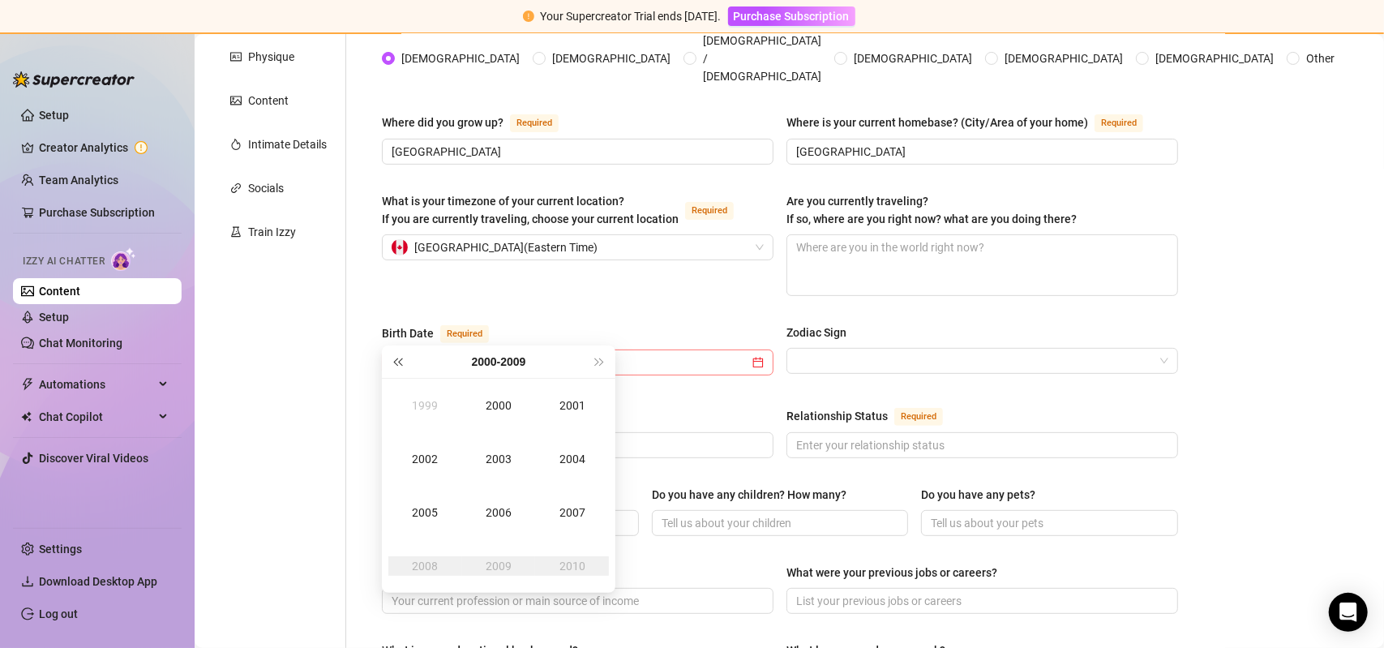
click at [399, 362] on span "Last year (Control + left)" at bounding box center [397, 362] width 8 height 8
click at [398, 362] on span "Last year (Control + left)" at bounding box center [397, 362] width 8 height 8
click at [397, 361] on span "Last year (Control + left)" at bounding box center [397, 362] width 8 height 8
click at [431, 567] on div "1968" at bounding box center [425, 565] width 49 height 19
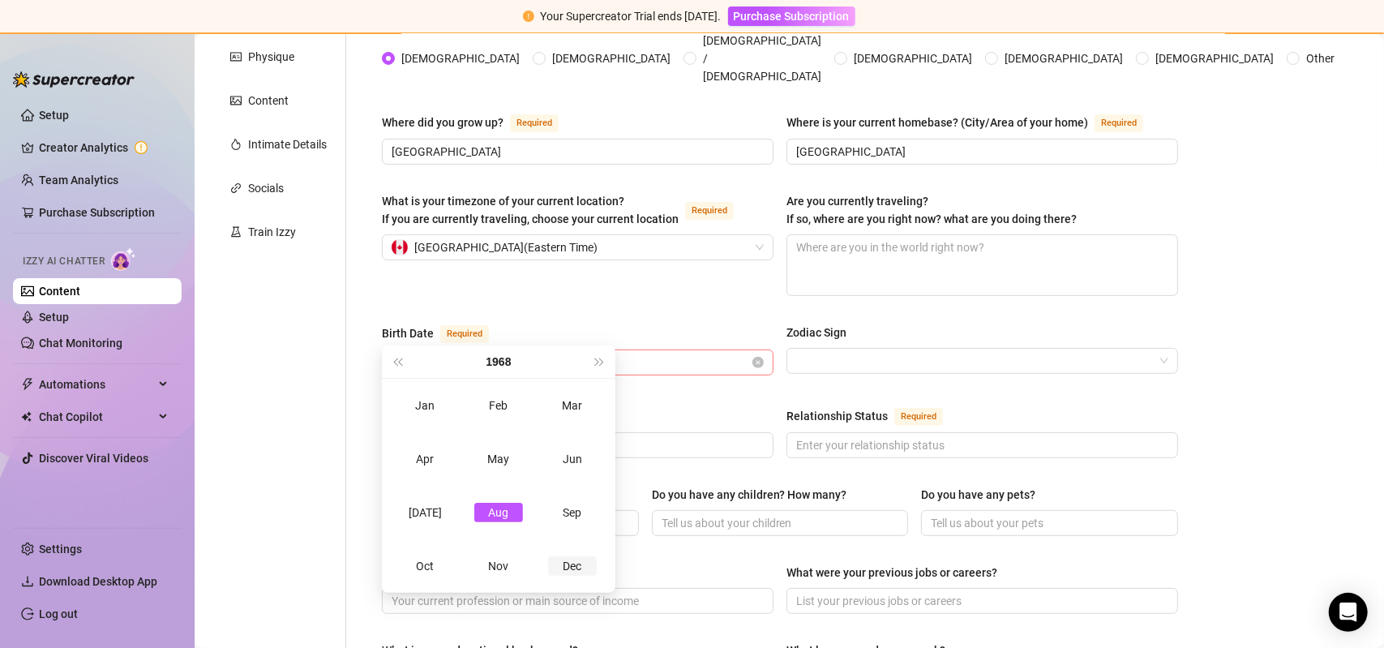
click at [578, 560] on div "Dec" at bounding box center [572, 565] width 49 height 19
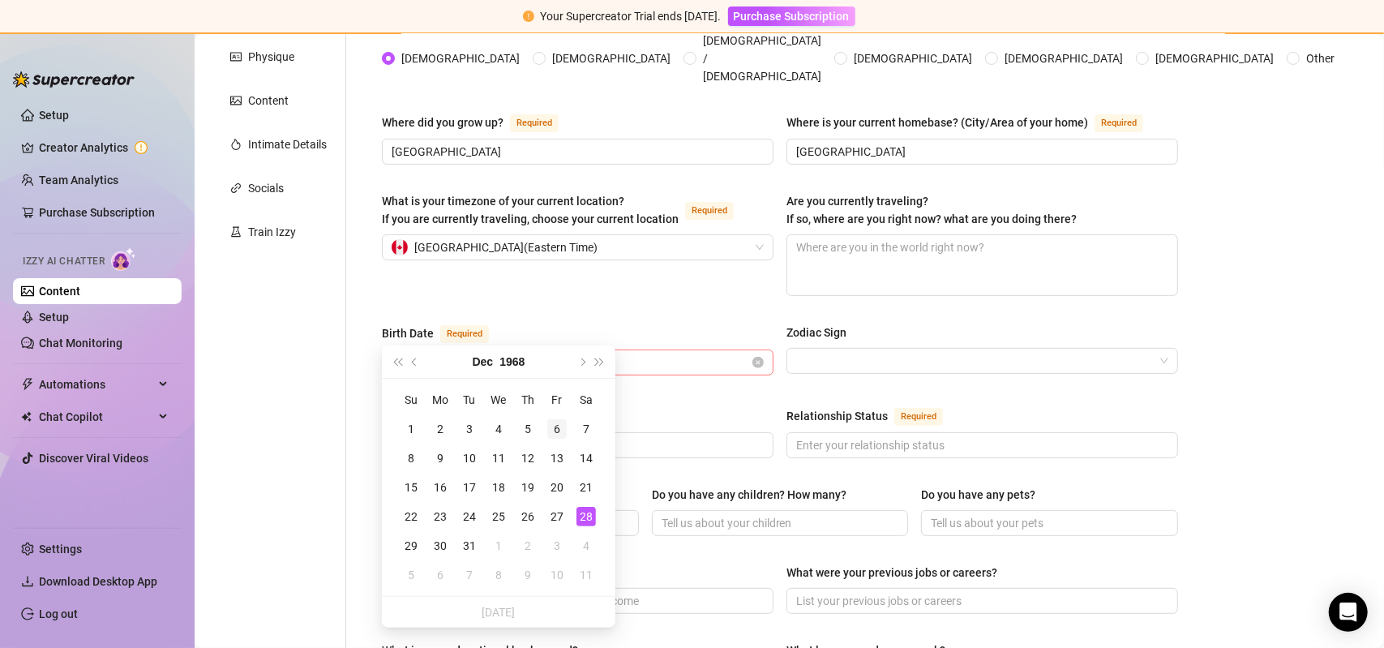
type input "[DATE]"
click at [554, 427] on div "6" at bounding box center [556, 428] width 19 height 19
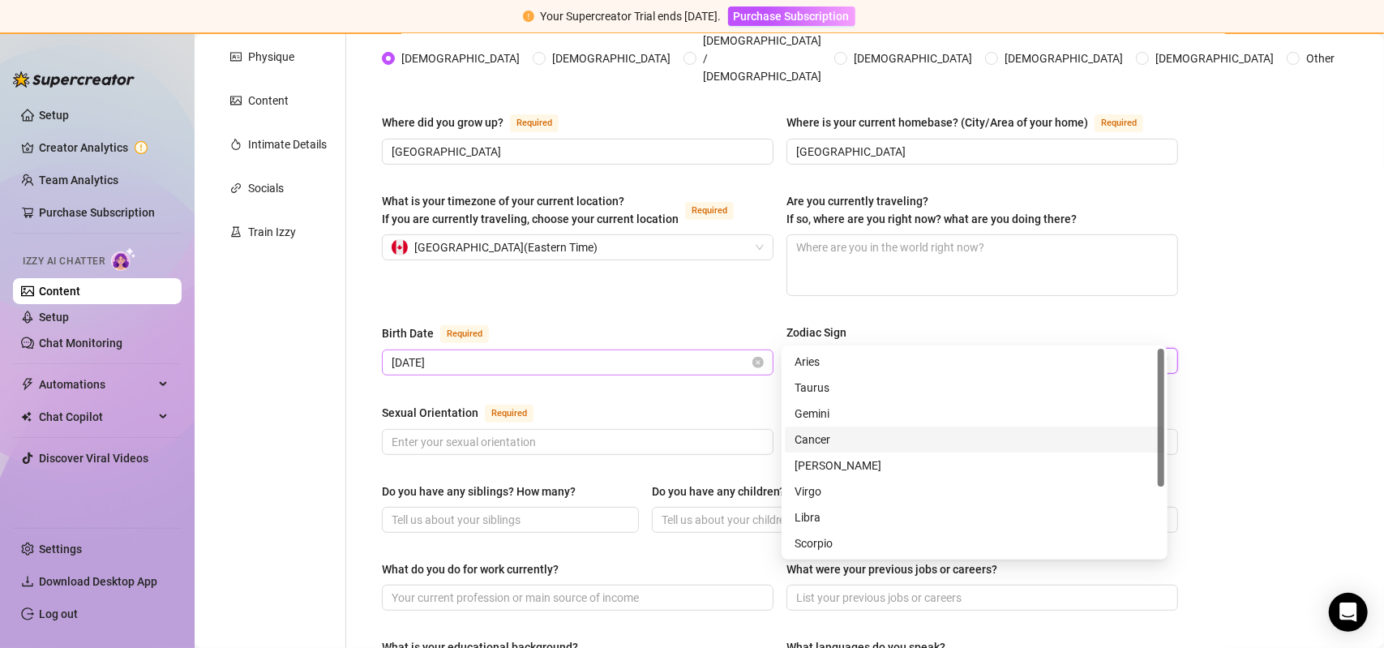
click at [843, 349] on input "Zodiac Sign" at bounding box center [975, 361] width 358 height 24
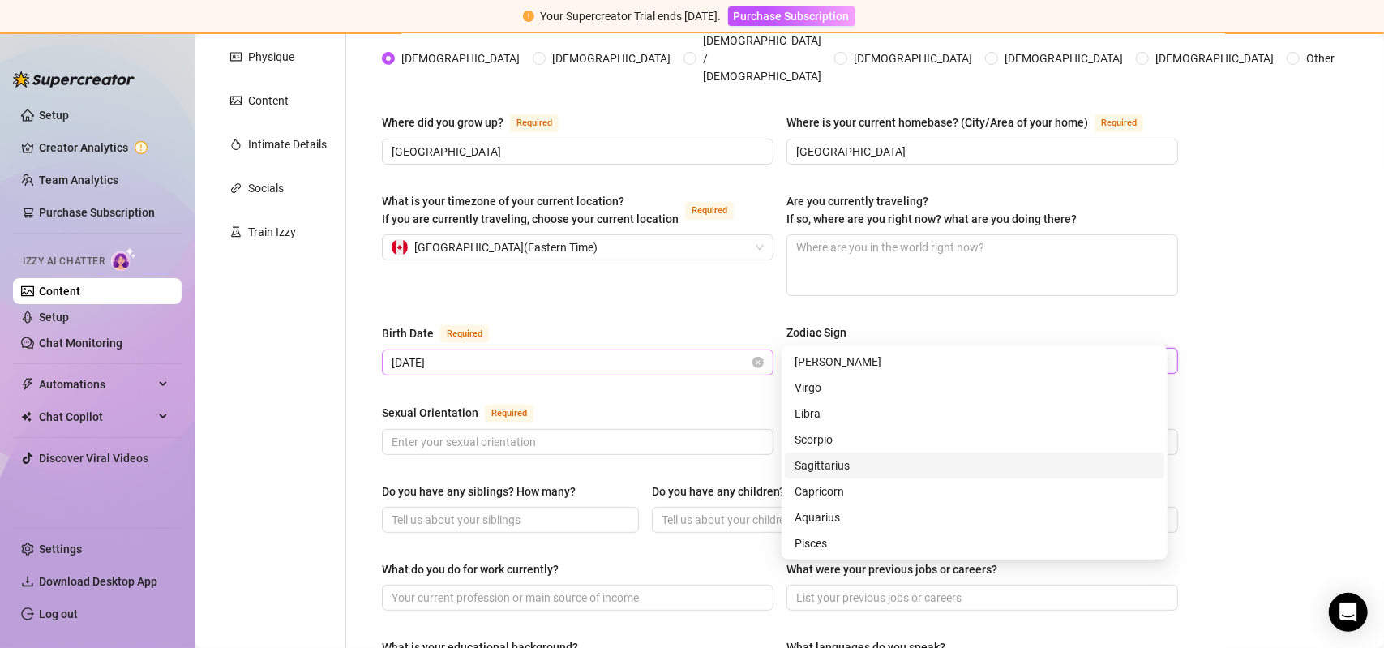
click at [830, 465] on div "Sagittarius" at bounding box center [975, 466] width 360 height 18
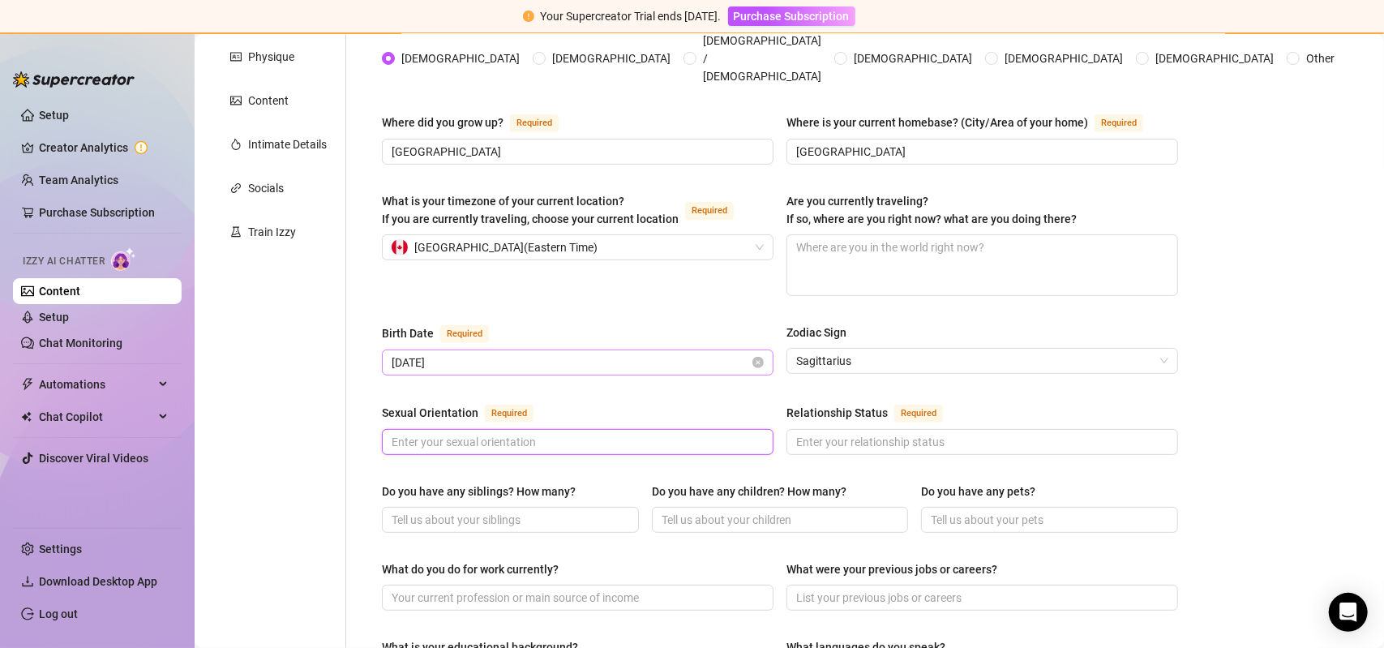
click at [524, 433] on input "Sexual Orientation Required" at bounding box center [576, 442] width 369 height 18
click at [517, 433] on input "Sexual Orientation Required" at bounding box center [576, 442] width 369 height 18
click at [573, 433] on input "Sexual Orientation Required" at bounding box center [576, 442] width 369 height 18
click at [491, 433] on input "[DEMOGRAPHIC_DATA]" at bounding box center [576, 442] width 369 height 18
click at [405, 433] on input "[DEMOGRAPHIC_DATA]" at bounding box center [576, 442] width 369 height 18
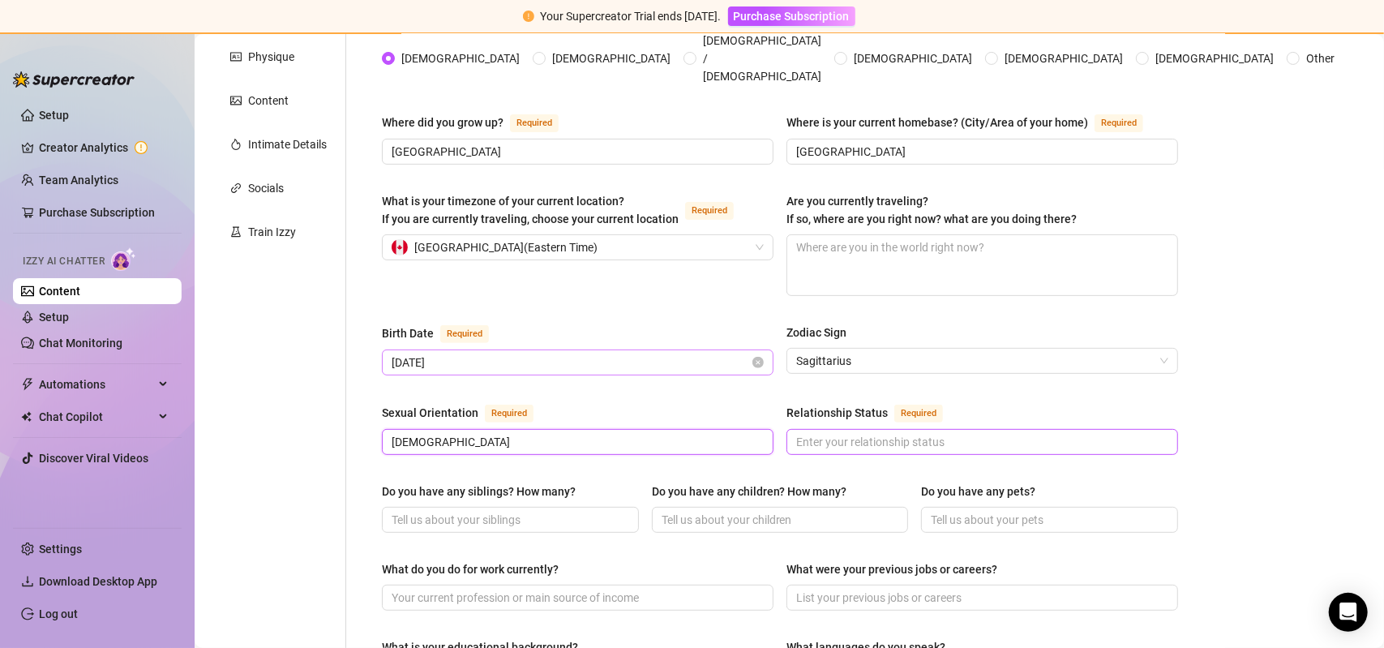
type input "[DEMOGRAPHIC_DATA]"
click at [903, 433] on input "Relationship Status Required" at bounding box center [980, 442] width 369 height 18
click at [914, 433] on input "Relationship Status Required" at bounding box center [980, 442] width 369 height 18
click at [1004, 433] on input "Relationship Status Required" at bounding box center [980, 442] width 369 height 18
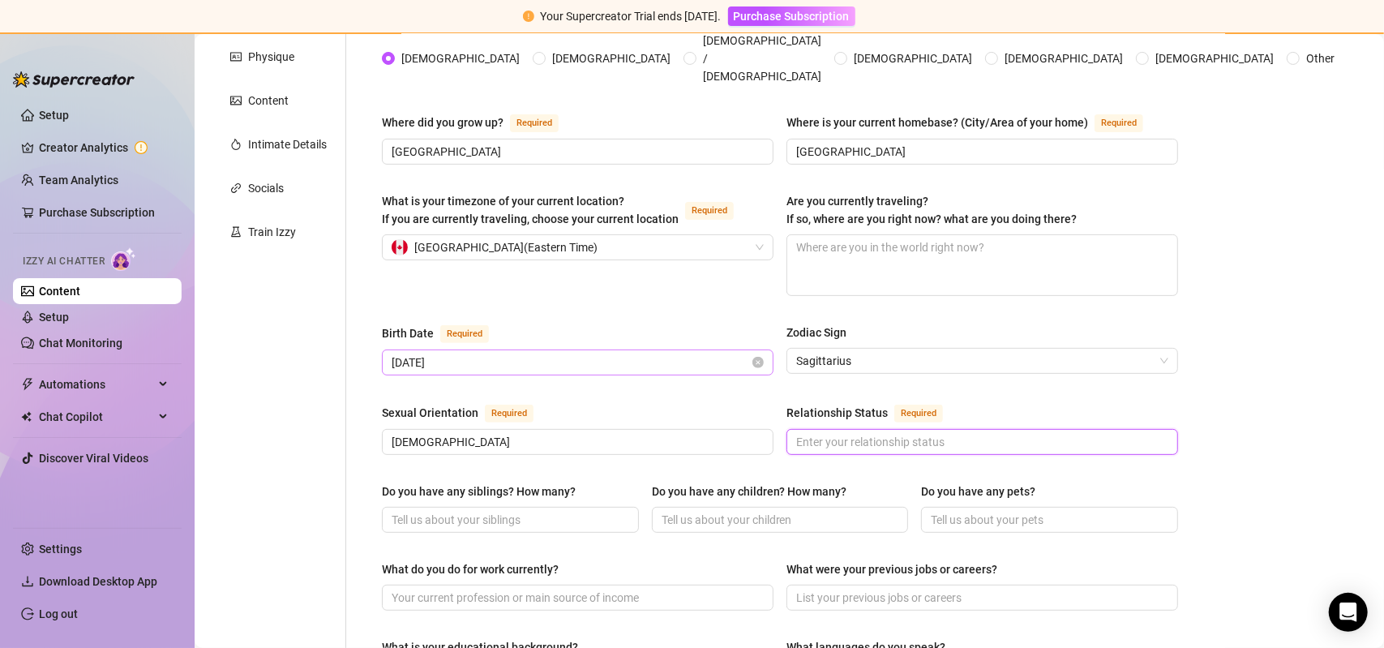
click at [1004, 433] on input "Relationship Status Required" at bounding box center [980, 442] width 369 height 18
click at [1005, 433] on input "Relationship Status Required" at bounding box center [980, 442] width 369 height 18
click at [1004, 433] on input "Relationship Status Required" at bounding box center [980, 442] width 369 height 18
type input "D"
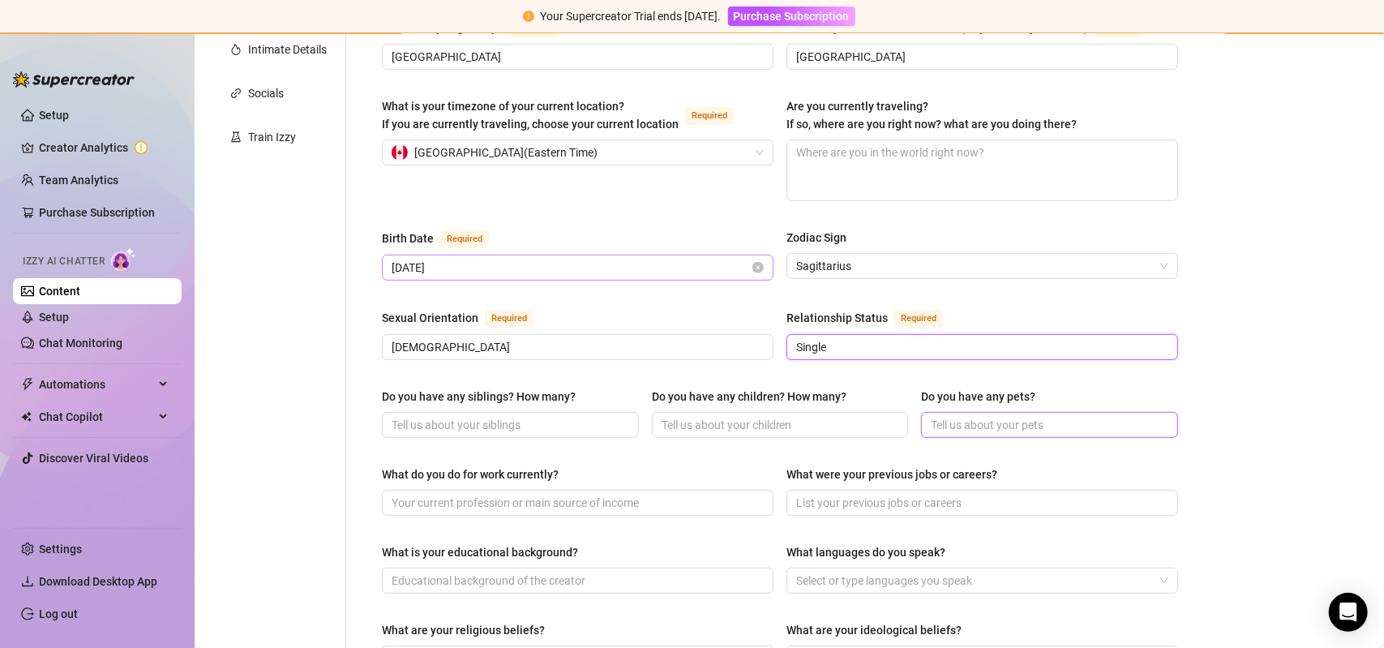
scroll to position [372, 0]
type input "Single"
click at [514, 417] on input "Do you have any siblings? How many?" at bounding box center [509, 426] width 234 height 18
type input "No"
click at [789, 417] on input "Do you have any children? How many?" at bounding box center [779, 426] width 234 height 18
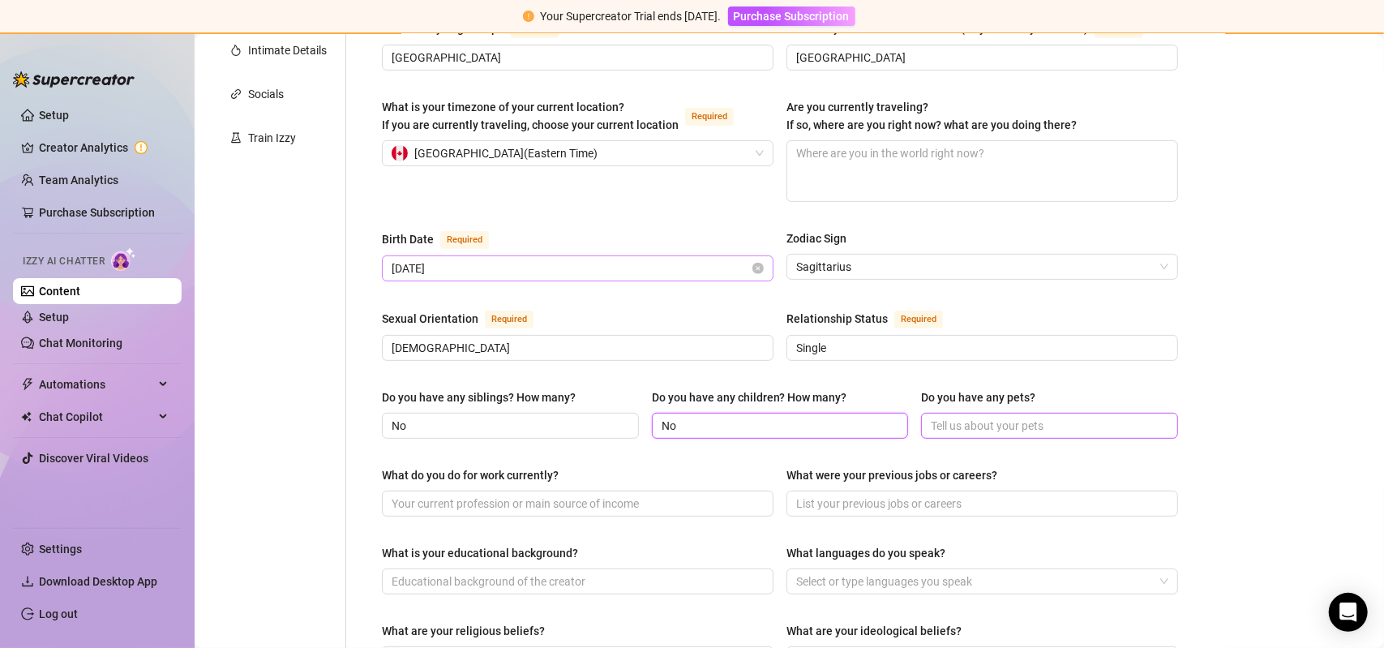
type input "No"
click at [987, 417] on input "Do you have any pets?" at bounding box center [1048, 426] width 234 height 18
type input "Yes"
click at [555, 495] on input "What do you do for work currently?" at bounding box center [576, 504] width 369 height 18
drag, startPoint x: 449, startPoint y: 475, endPoint x: 290, endPoint y: 619, distance: 214.8
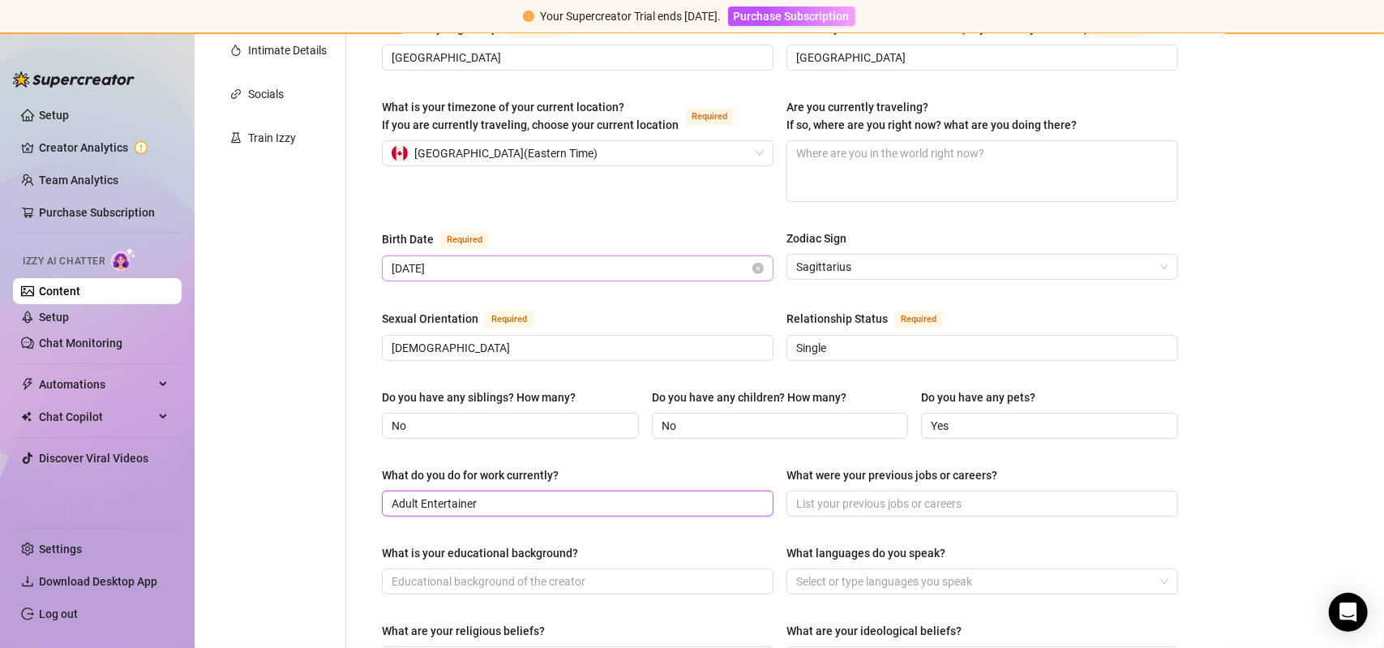
type input "Adult Entertainer"
click at [320, 356] on div "Personal Info Chatting Lifestyle Physique Content Intimate Details Socials Trai…" at bounding box center [278, 487] width 135 height 1343
click at [926, 495] on input "What were your previous jobs or careers?" at bounding box center [980, 504] width 369 height 18
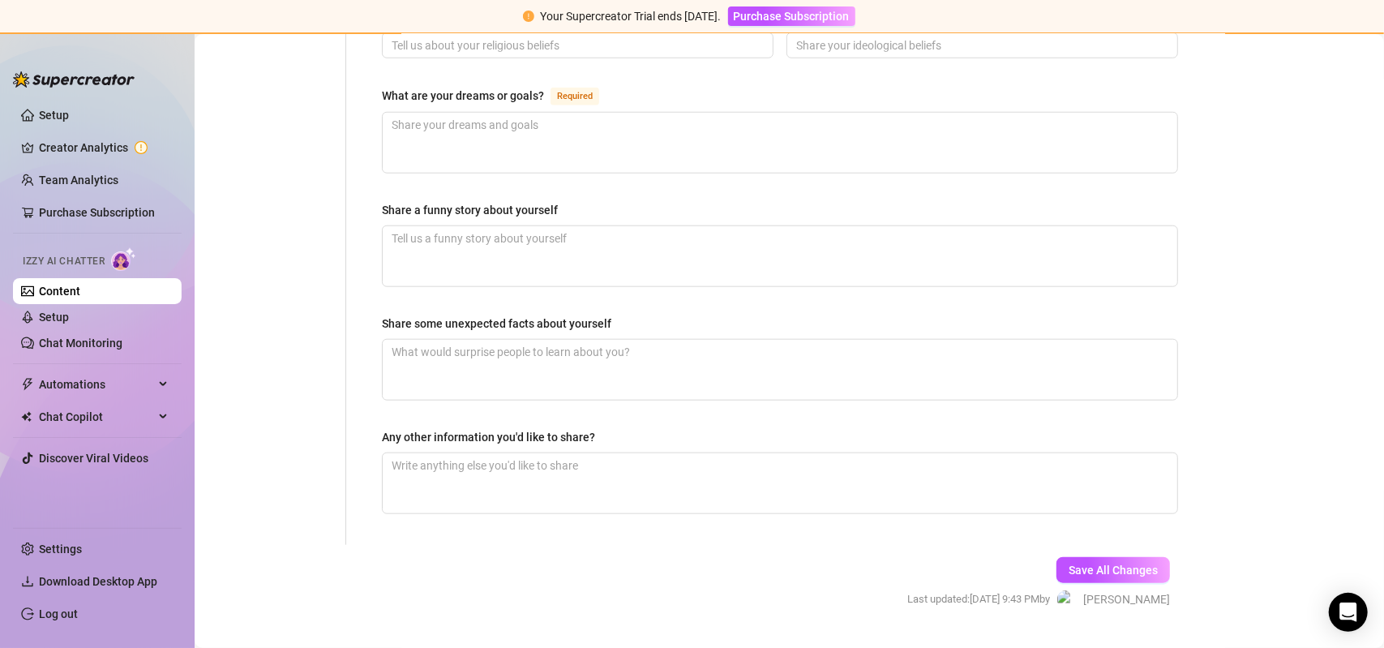
scroll to position [988, 0]
click at [1087, 562] on span "Save All Changes" at bounding box center [1113, 568] width 89 height 13
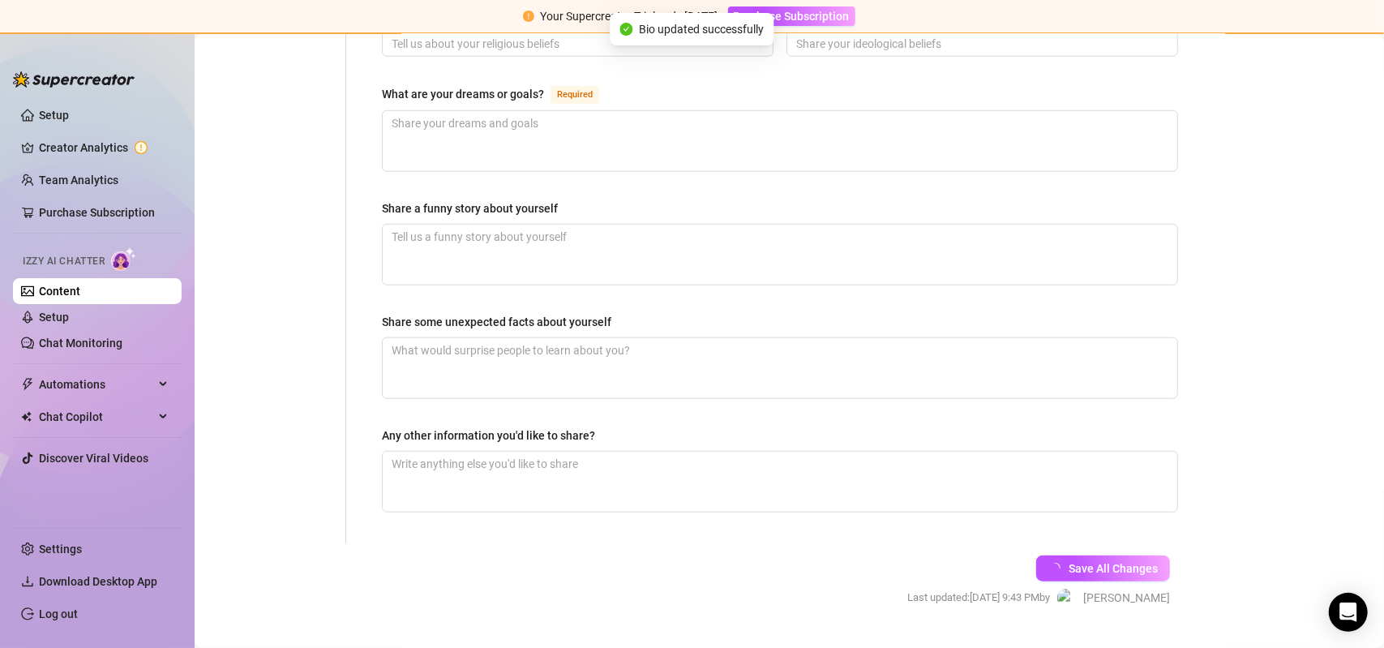
type input "[GEOGRAPHIC_DATA]"
type input "[DEMOGRAPHIC_DATA]"
type input "Adult Entertainer"
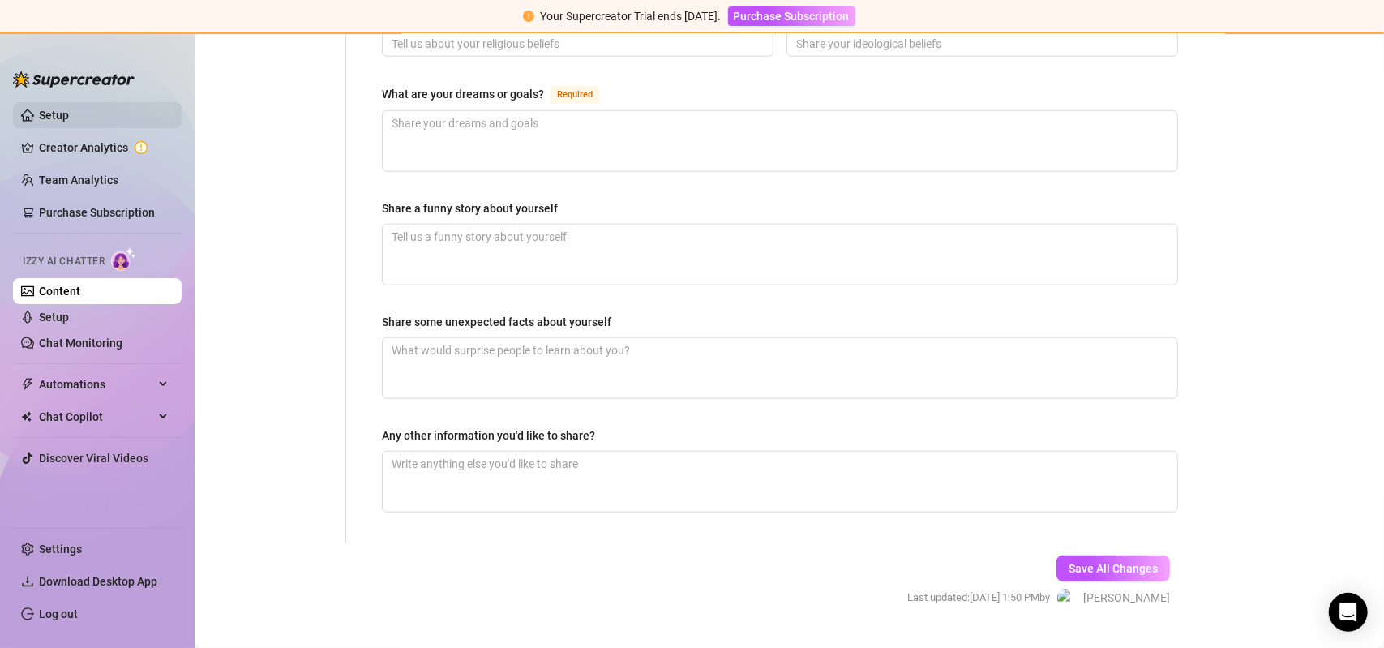
click at [65, 109] on link "Setup" at bounding box center [54, 115] width 30 height 13
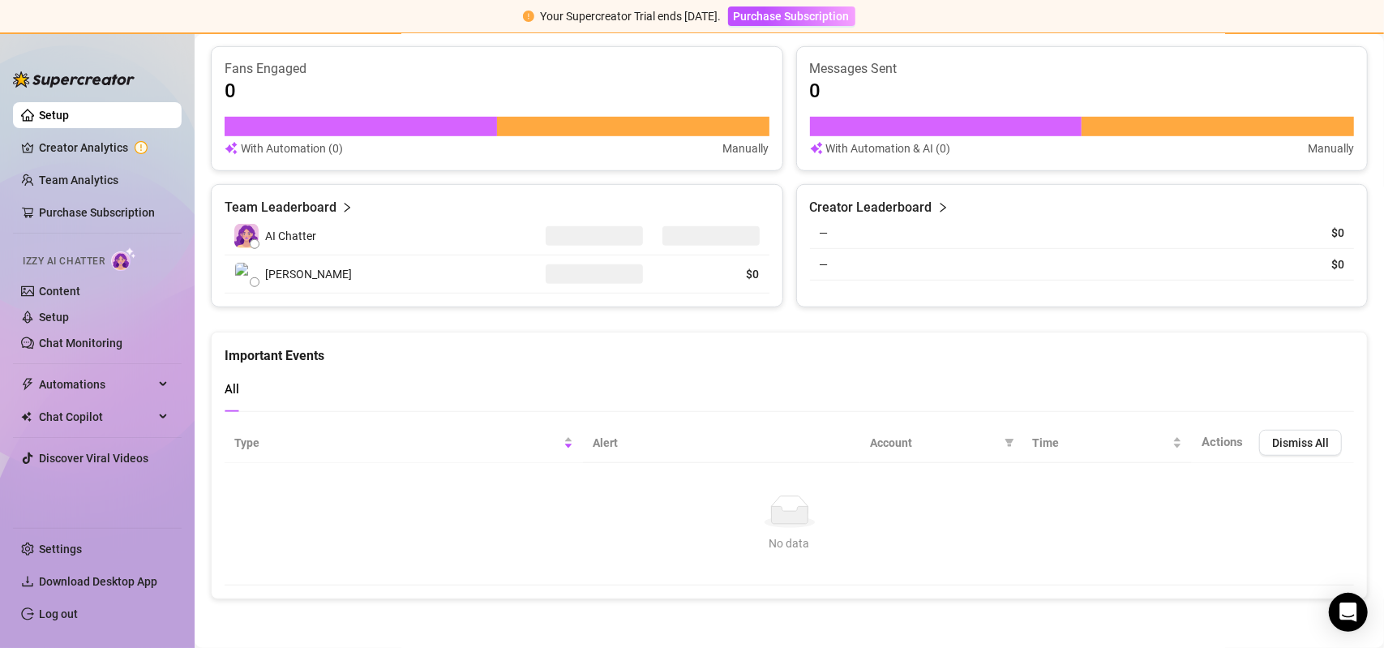
scroll to position [926, 0]
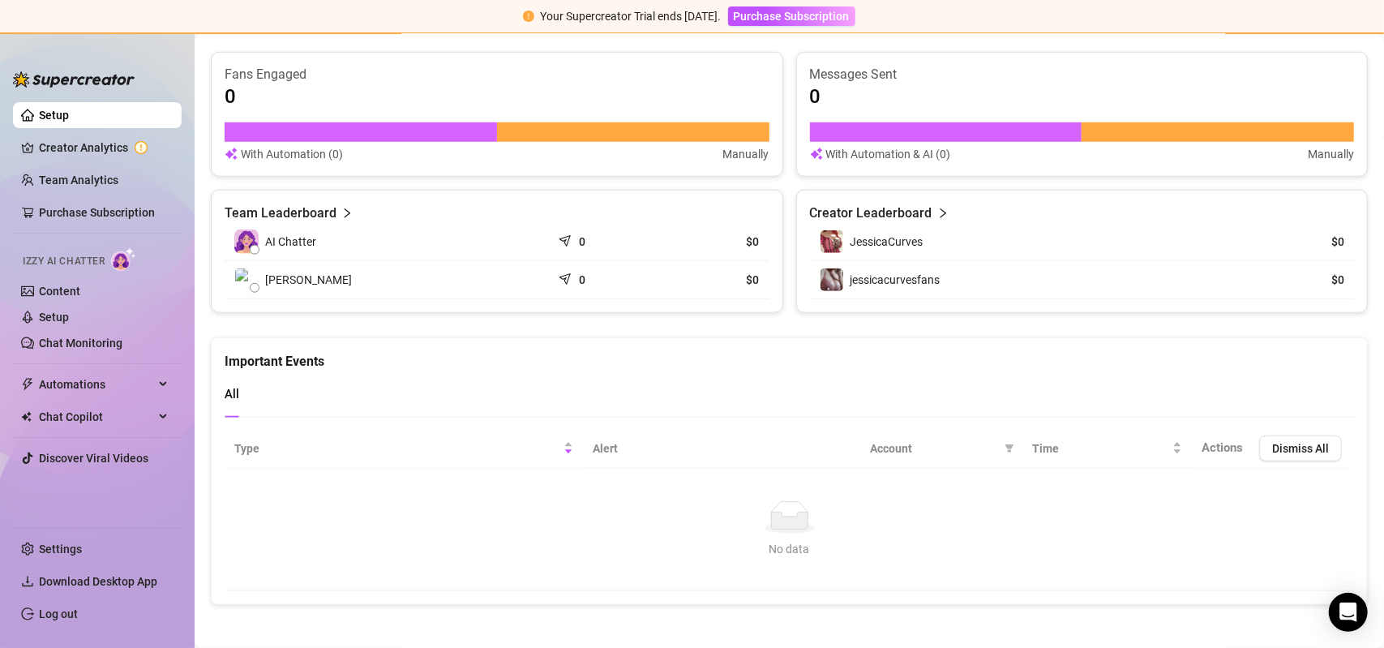
click at [299, 580] on td "No data No data" at bounding box center [790, 530] width 1130 height 122
